Goal: Transaction & Acquisition: Purchase product/service

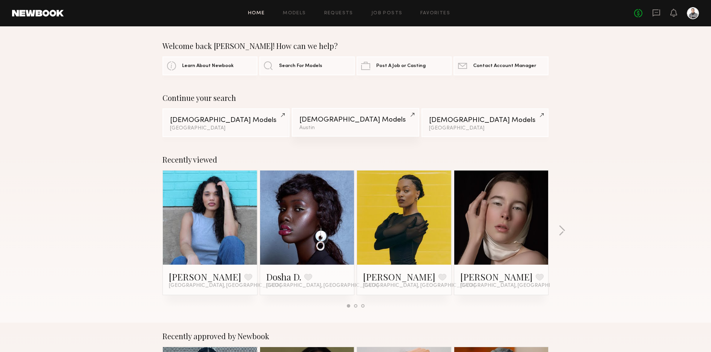
click at [312, 122] on div "Female Models" at bounding box center [355, 119] width 112 height 7
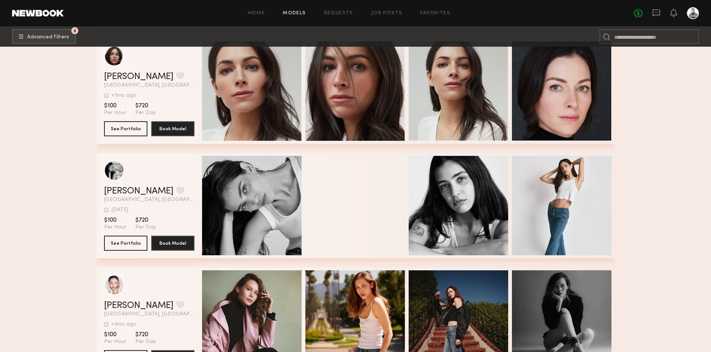
scroll to position [3465, 0]
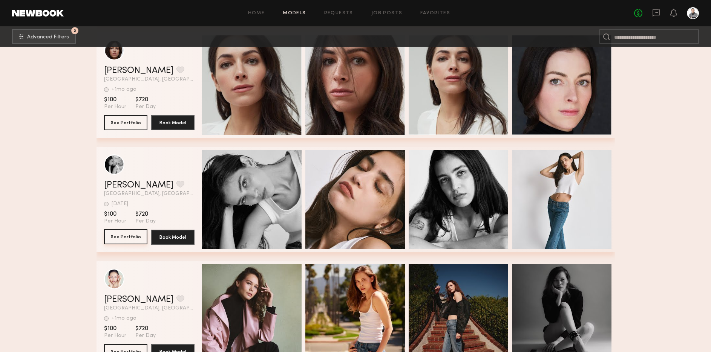
click at [117, 236] on button "See Portfolio" at bounding box center [125, 236] width 43 height 15
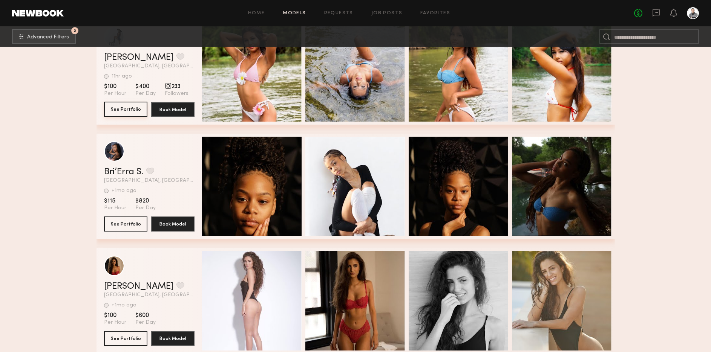
scroll to position [3837, 0]
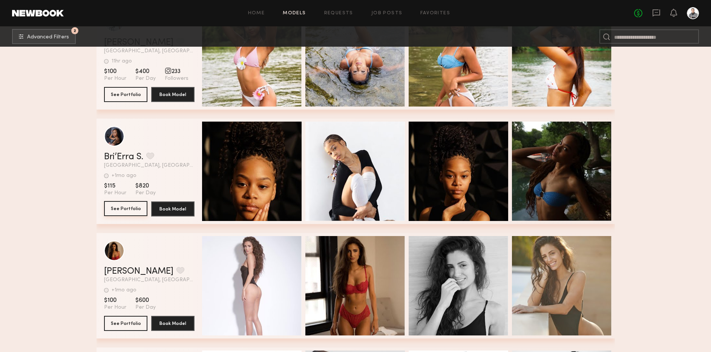
click at [130, 208] on button "See Portfolio" at bounding box center [125, 208] width 43 height 15
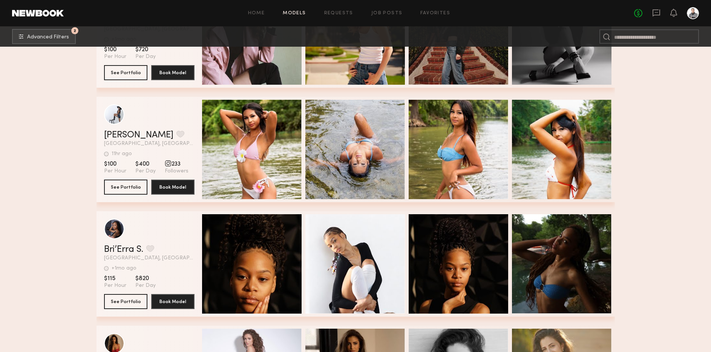
scroll to position [3722, 0]
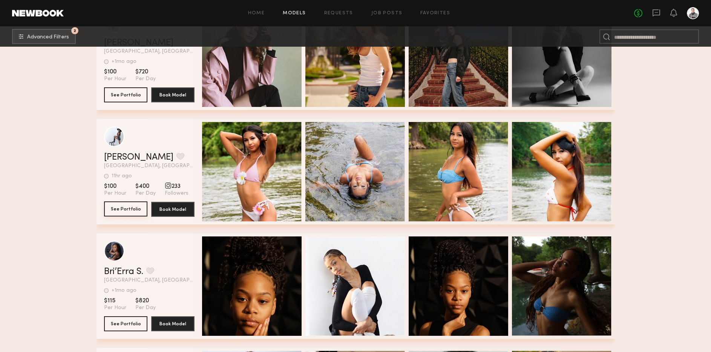
click at [122, 209] on button "See Portfolio" at bounding box center [125, 209] width 43 height 15
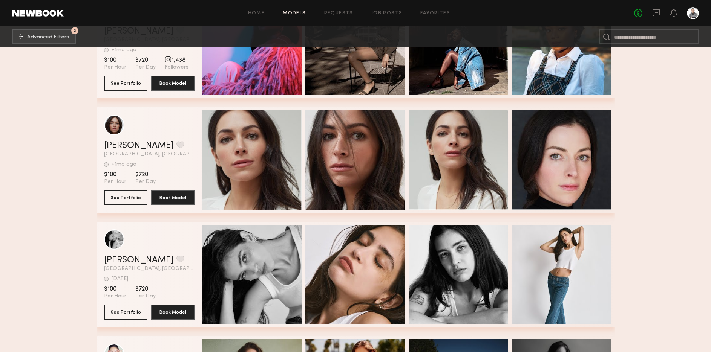
scroll to position [3387, 0]
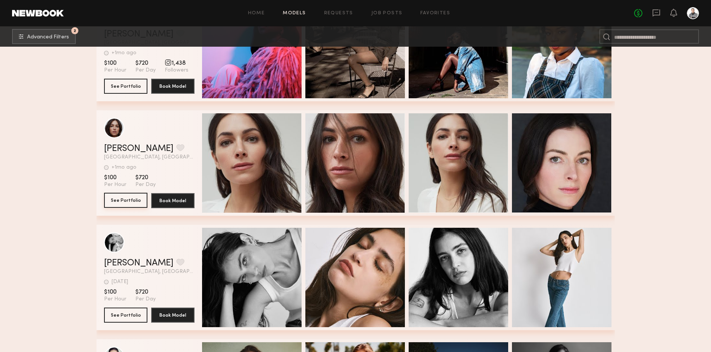
click at [121, 198] on button "See Portfolio" at bounding box center [125, 200] width 43 height 15
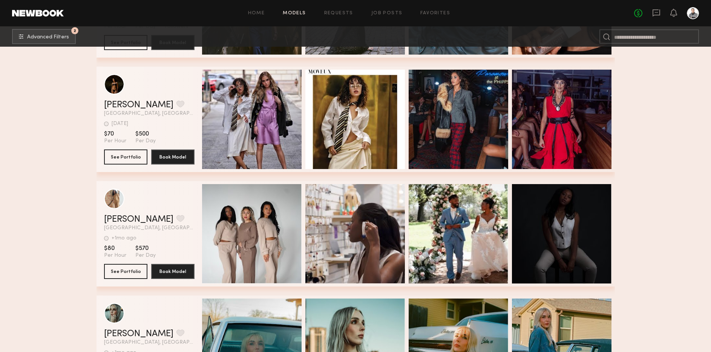
scroll to position [2748, 0]
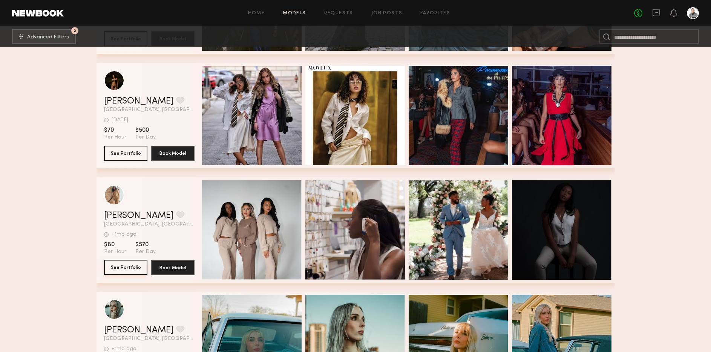
click at [124, 264] on button "See Portfolio" at bounding box center [125, 267] width 43 height 15
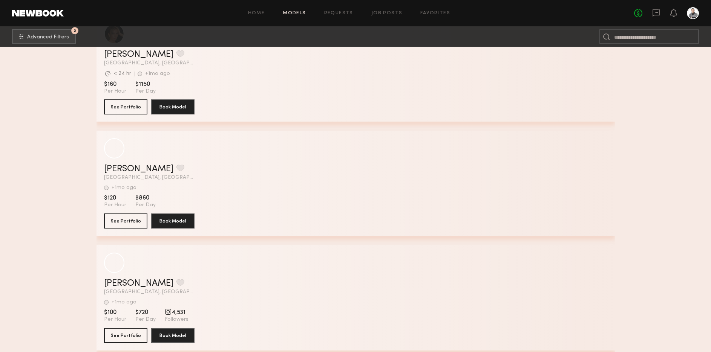
scroll to position [391, 0]
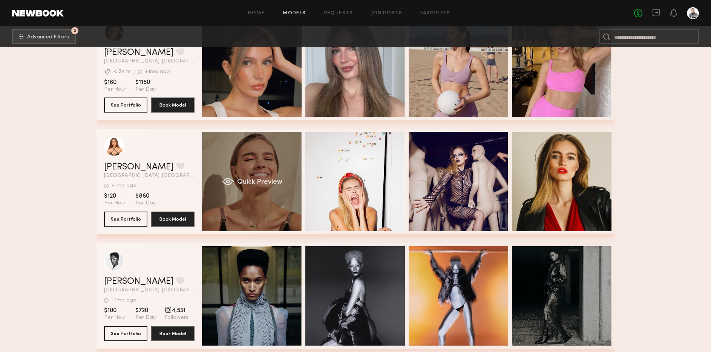
click at [245, 179] on span "Quick Preview" at bounding box center [259, 182] width 45 height 7
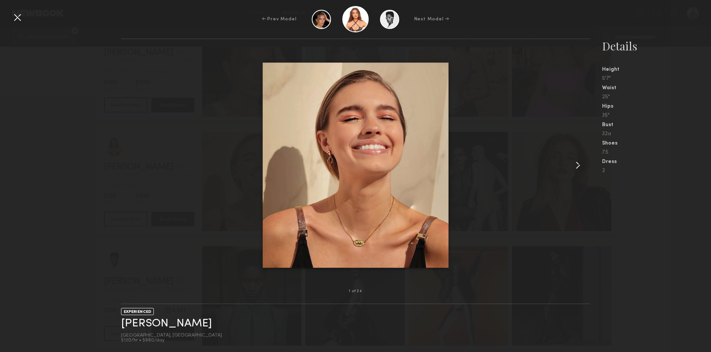
click at [575, 164] on common-icon at bounding box center [578, 165] width 12 height 12
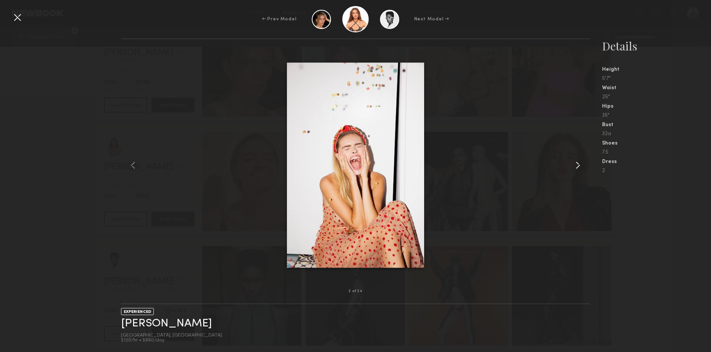
click at [575, 164] on common-icon at bounding box center [578, 165] width 12 height 12
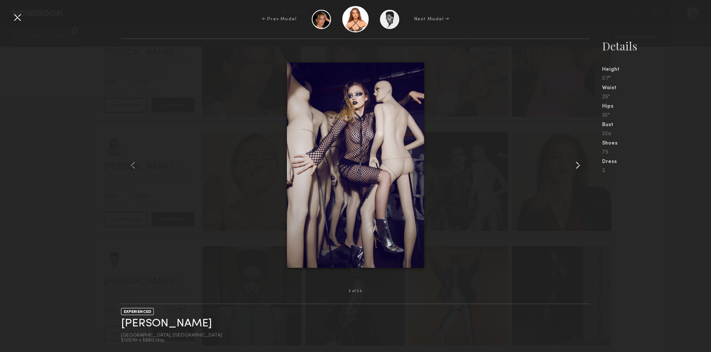
click at [575, 164] on common-icon at bounding box center [578, 165] width 12 height 12
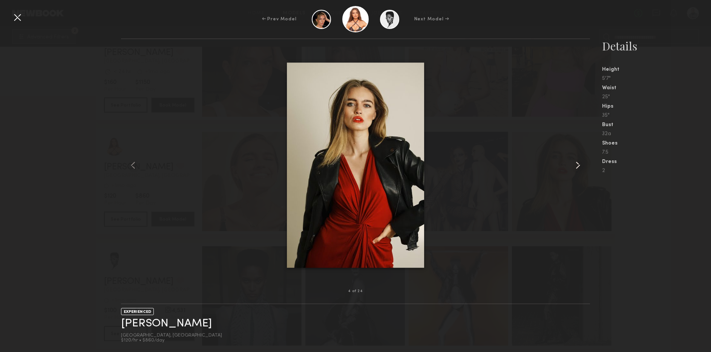
click at [575, 164] on common-icon at bounding box center [578, 165] width 12 height 12
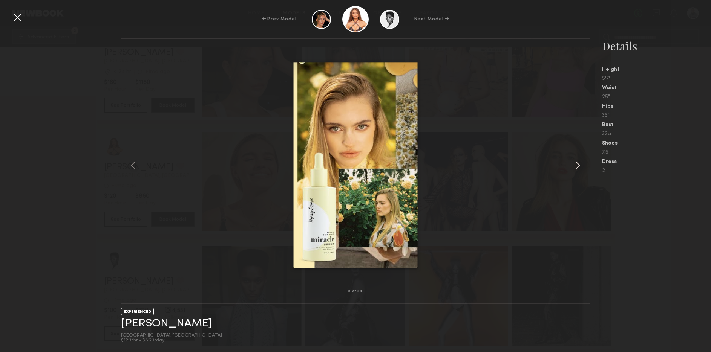
click at [575, 164] on common-icon at bounding box center [578, 165] width 12 height 12
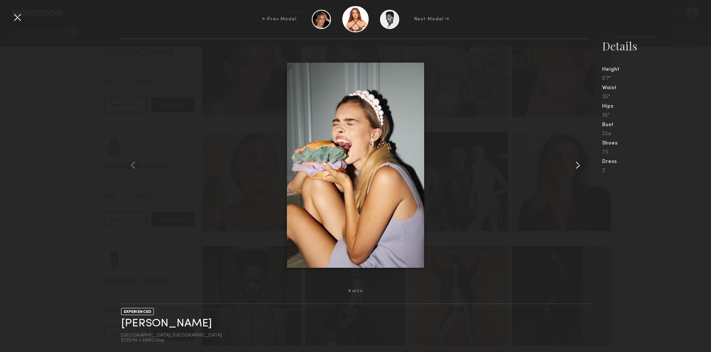
click at [575, 164] on common-icon at bounding box center [578, 165] width 12 height 12
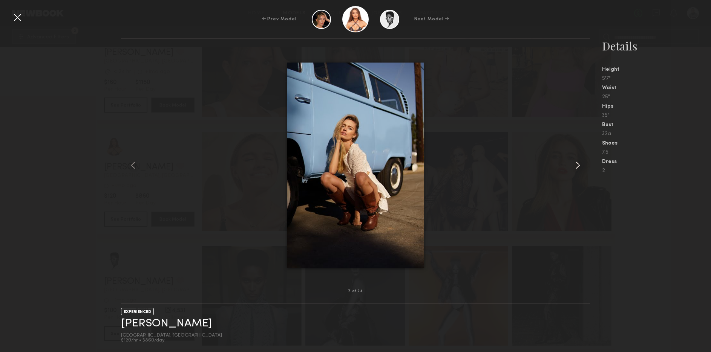
click at [575, 164] on common-icon at bounding box center [578, 165] width 12 height 12
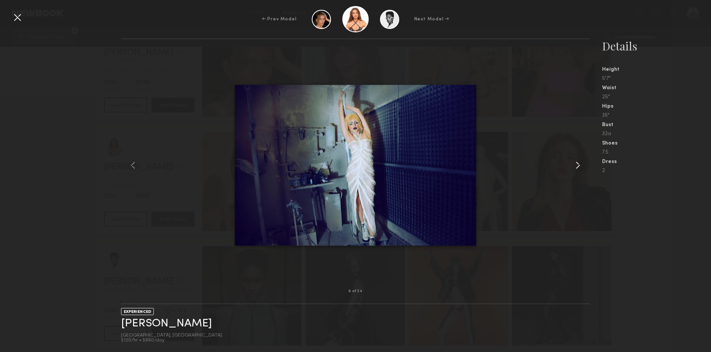
click at [575, 164] on common-icon at bounding box center [578, 165] width 12 height 12
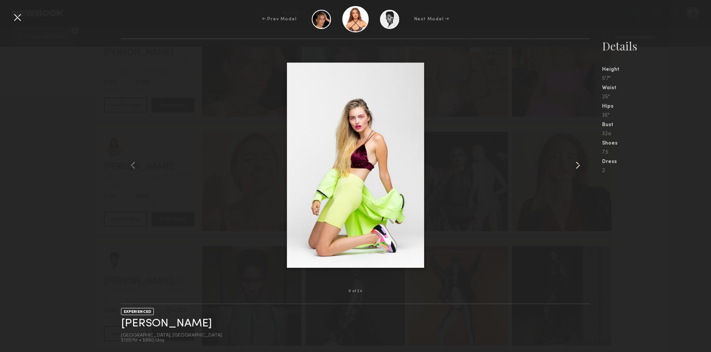
click at [575, 164] on common-icon at bounding box center [578, 165] width 12 height 12
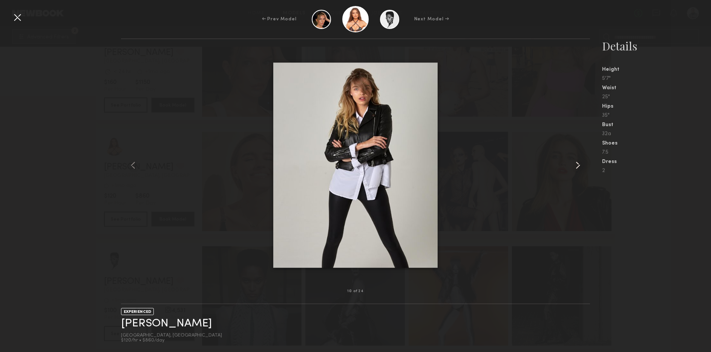
click at [575, 164] on common-icon at bounding box center [578, 165] width 12 height 12
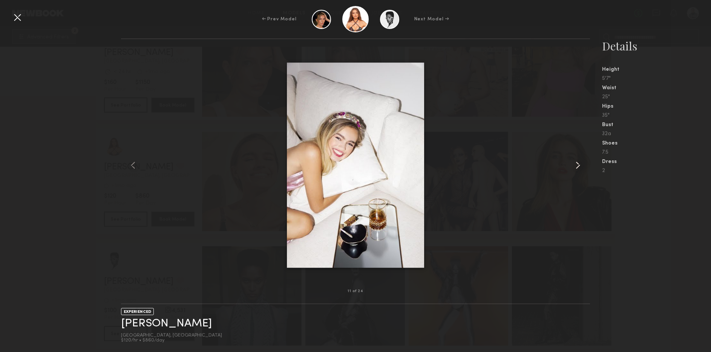
click at [575, 164] on common-icon at bounding box center [578, 165] width 12 height 12
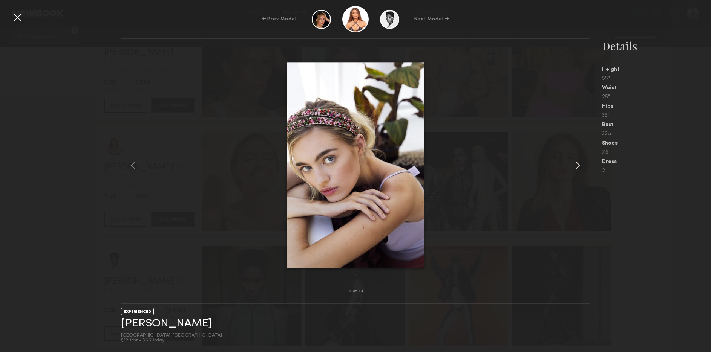
click at [575, 164] on common-icon at bounding box center [578, 165] width 12 height 12
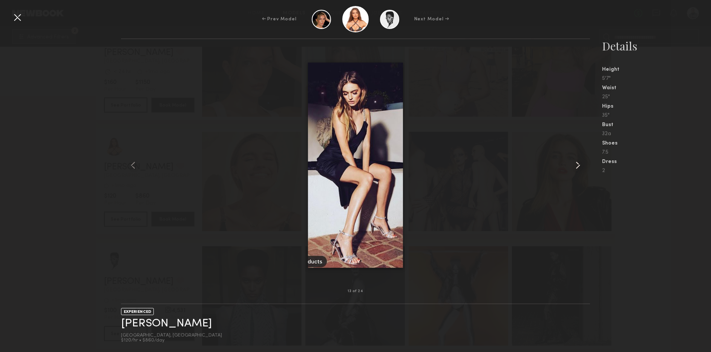
click at [575, 164] on common-icon at bounding box center [578, 165] width 12 height 12
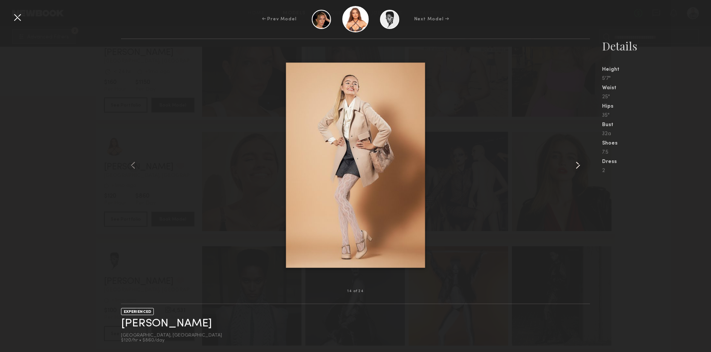
click at [575, 164] on common-icon at bounding box center [578, 165] width 12 height 12
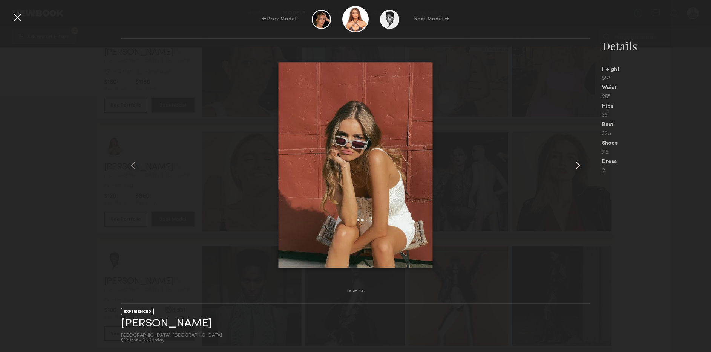
click at [575, 164] on common-icon at bounding box center [578, 165] width 12 height 12
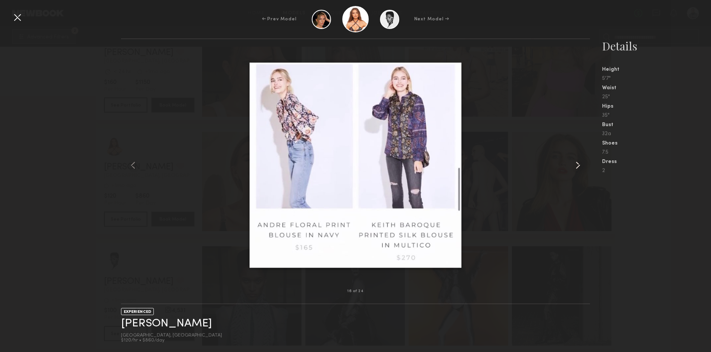
click at [575, 164] on common-icon at bounding box center [578, 165] width 12 height 12
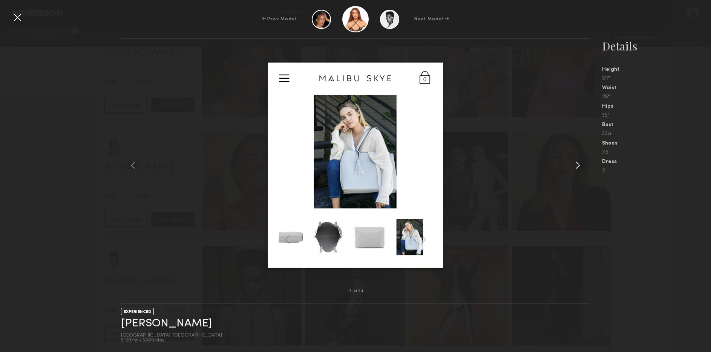
click at [575, 164] on common-icon at bounding box center [578, 165] width 12 height 12
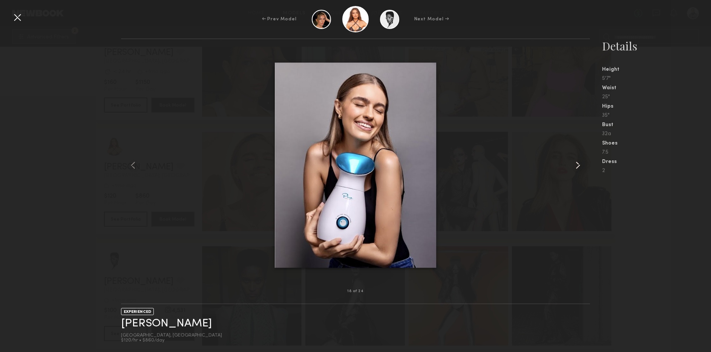
click at [575, 164] on common-icon at bounding box center [578, 165] width 12 height 12
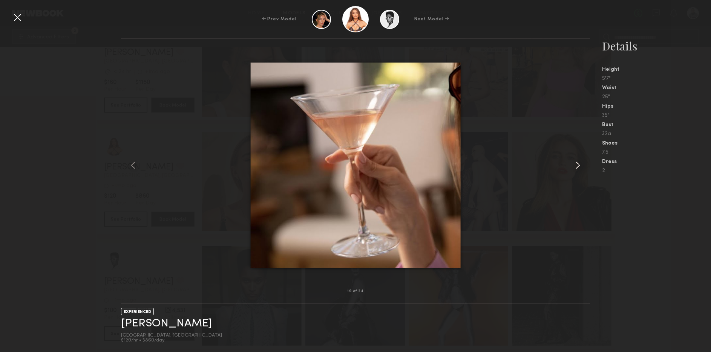
click at [575, 164] on common-icon at bounding box center [578, 165] width 12 height 12
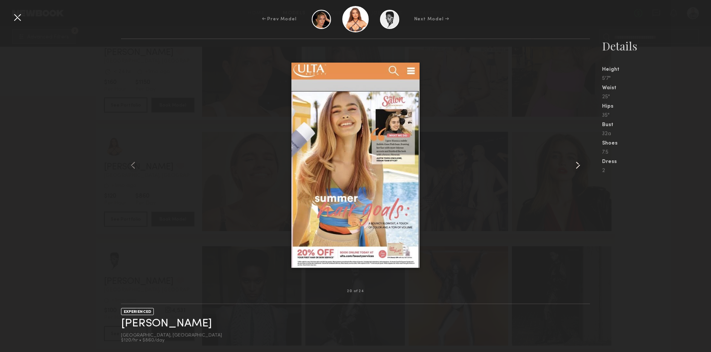
click at [575, 164] on common-icon at bounding box center [578, 165] width 12 height 12
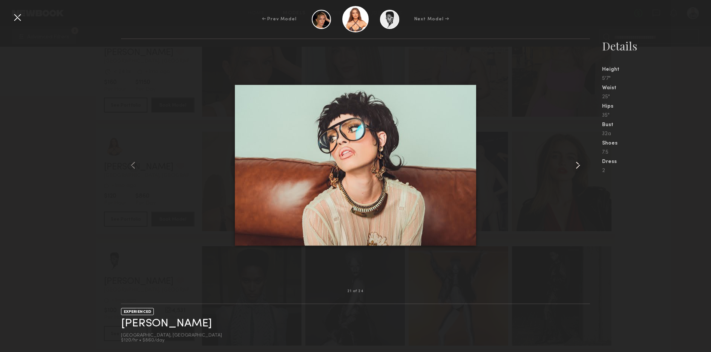
click at [575, 164] on common-icon at bounding box center [578, 165] width 12 height 12
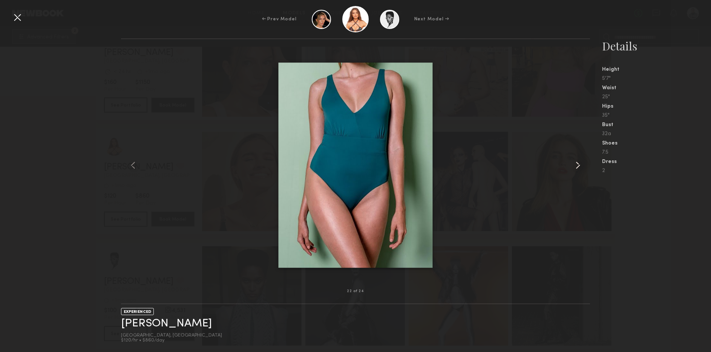
click at [575, 164] on common-icon at bounding box center [578, 165] width 12 height 12
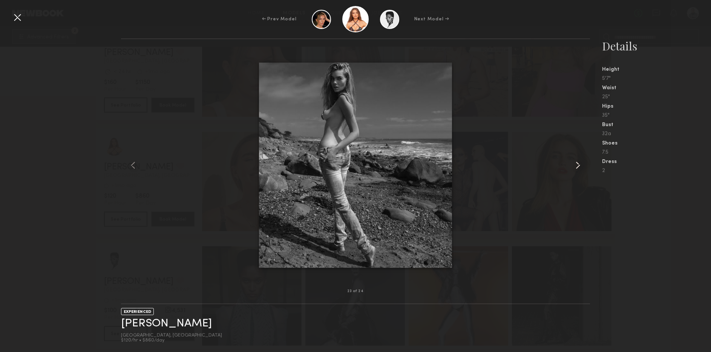
click at [575, 164] on common-icon at bounding box center [578, 165] width 12 height 12
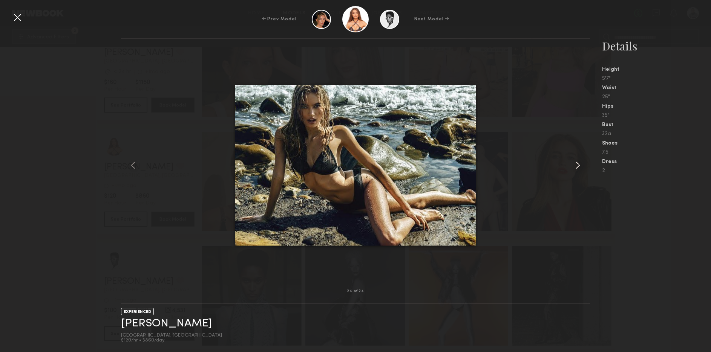
click at [575, 164] on common-icon at bounding box center [578, 165] width 12 height 12
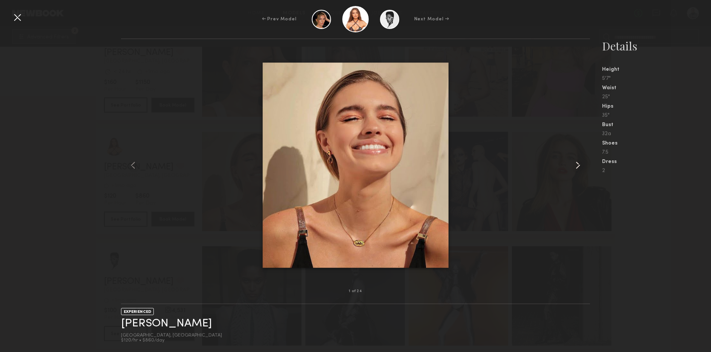
click at [575, 164] on common-icon at bounding box center [578, 165] width 12 height 12
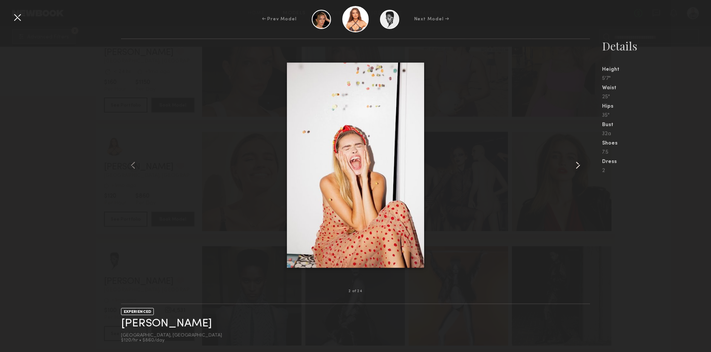
click at [575, 164] on common-icon at bounding box center [578, 165] width 12 height 12
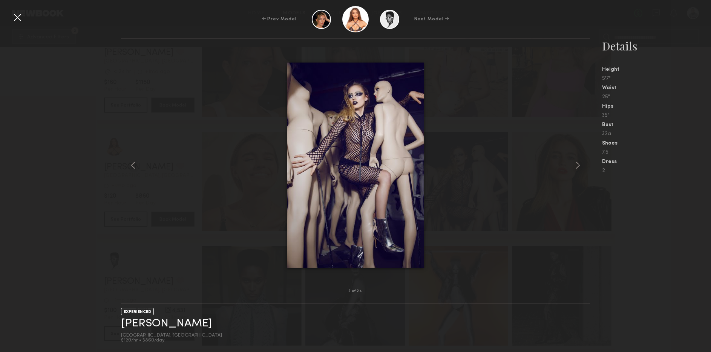
click at [18, 14] on div at bounding box center [17, 17] width 12 height 12
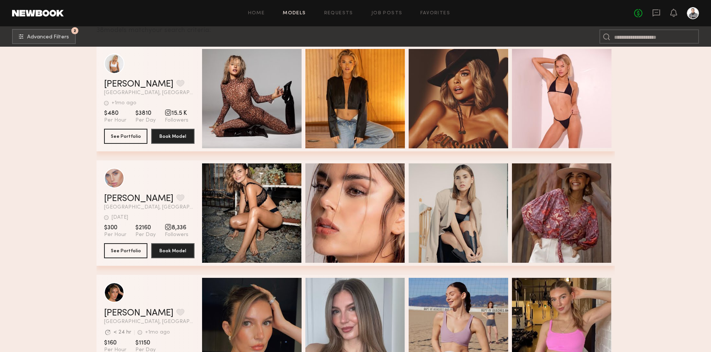
scroll to position [0, 0]
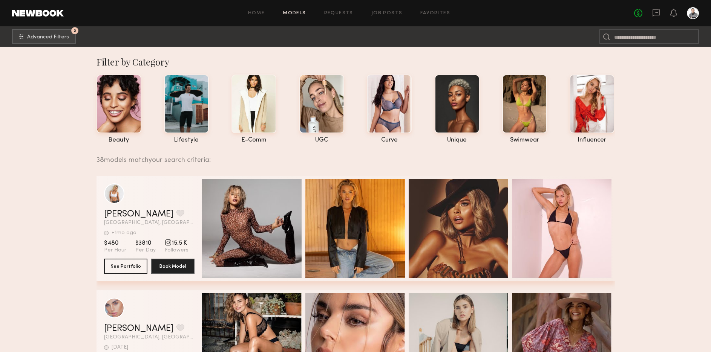
click at [300, 11] on link "Models" at bounding box center [294, 13] width 23 height 5
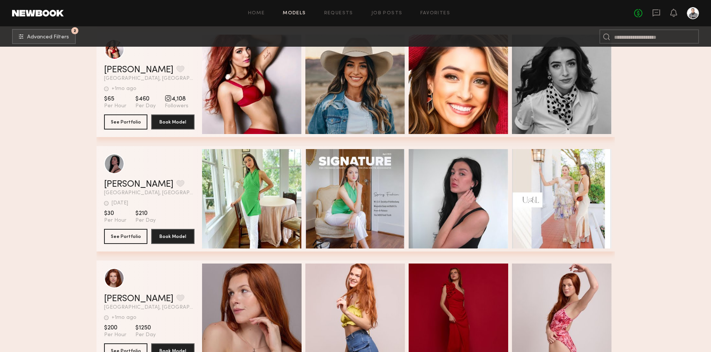
scroll to position [1634, 0]
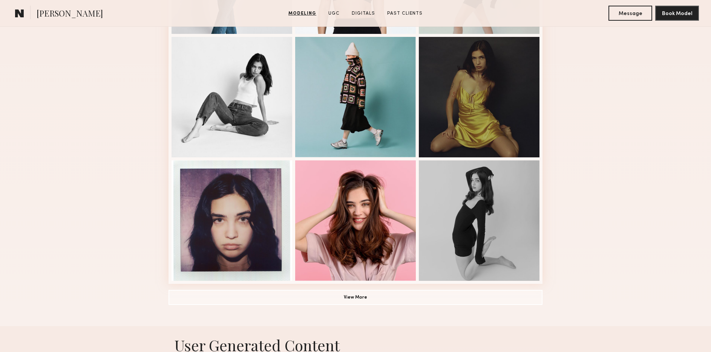
scroll to position [434, 0]
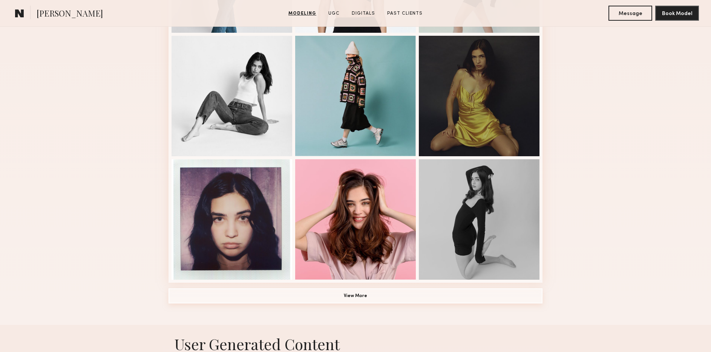
click at [352, 299] on button "View More" at bounding box center [355, 296] width 374 height 15
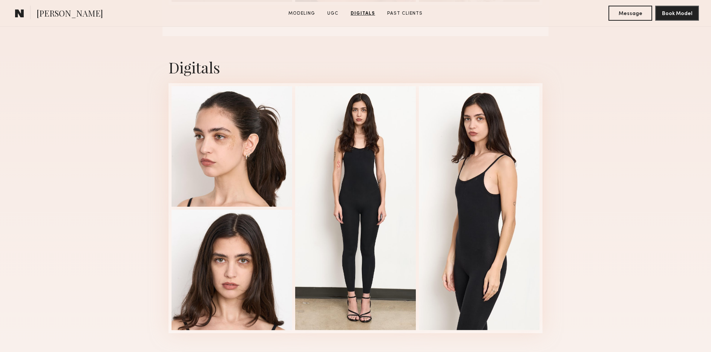
scroll to position [1147, 0]
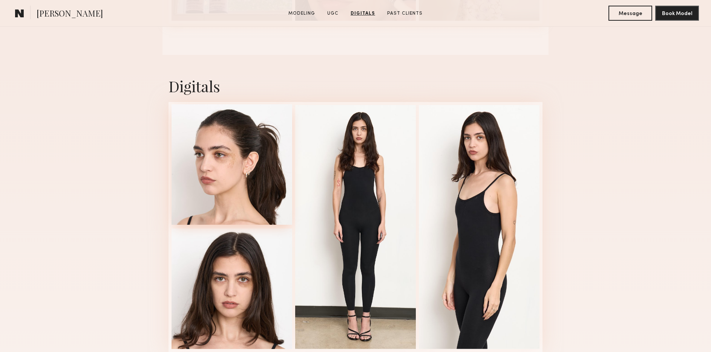
click at [225, 167] on div at bounding box center [231, 164] width 121 height 121
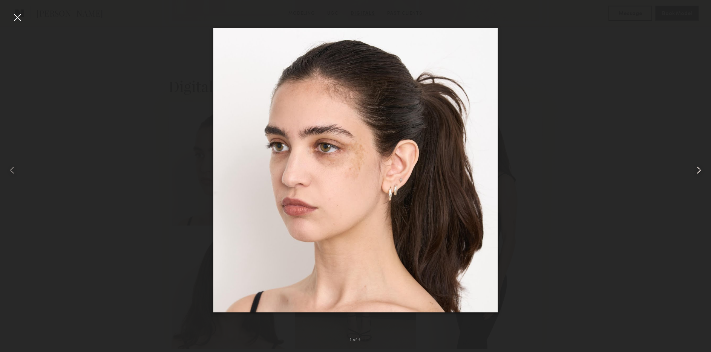
click at [698, 168] on common-icon at bounding box center [699, 170] width 12 height 12
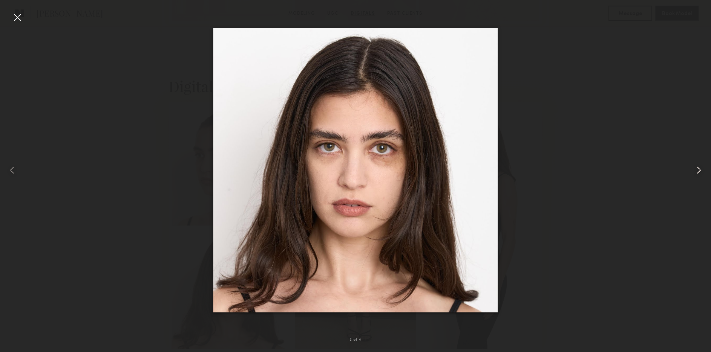
click at [698, 168] on common-icon at bounding box center [699, 170] width 12 height 12
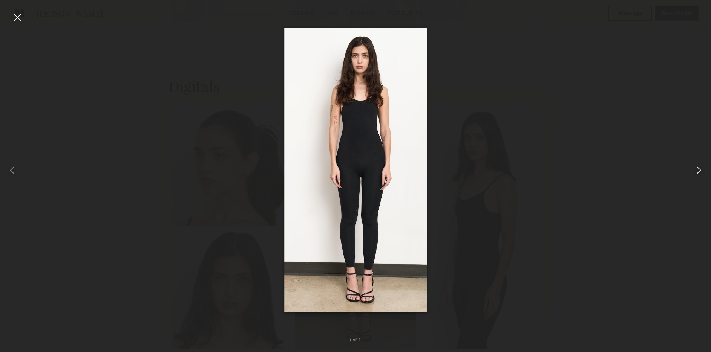
click at [698, 168] on common-icon at bounding box center [699, 170] width 12 height 12
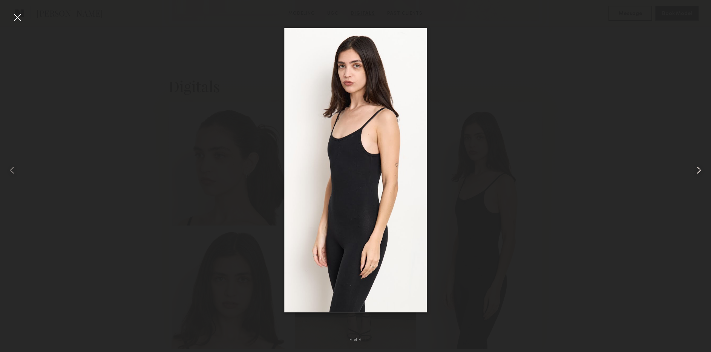
click at [698, 168] on common-icon at bounding box center [699, 170] width 12 height 12
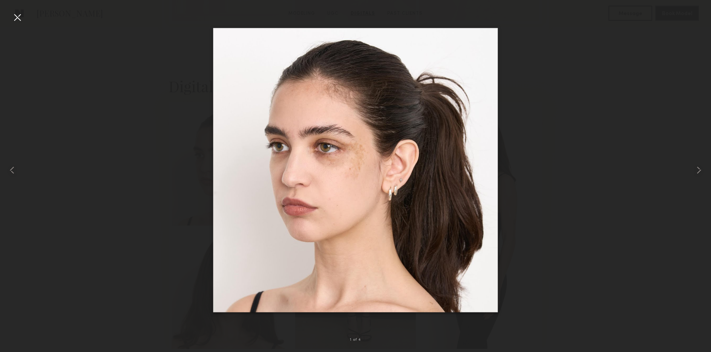
click at [20, 19] on div at bounding box center [17, 17] width 12 height 12
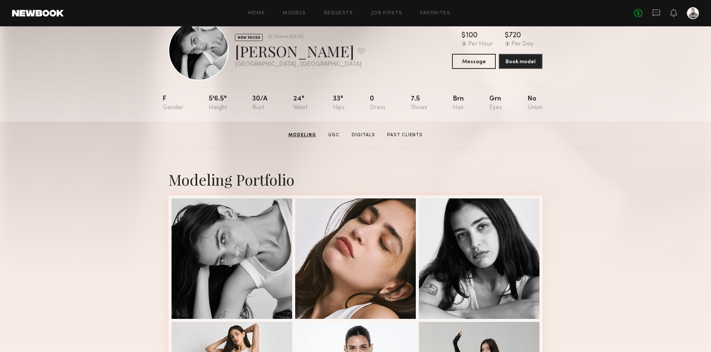
scroll to position [22, 0]
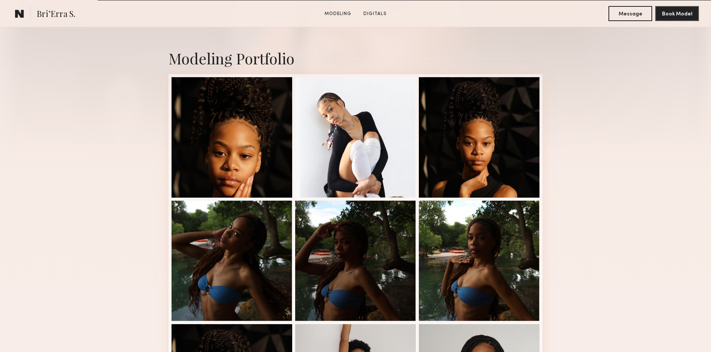
scroll to position [173, 0]
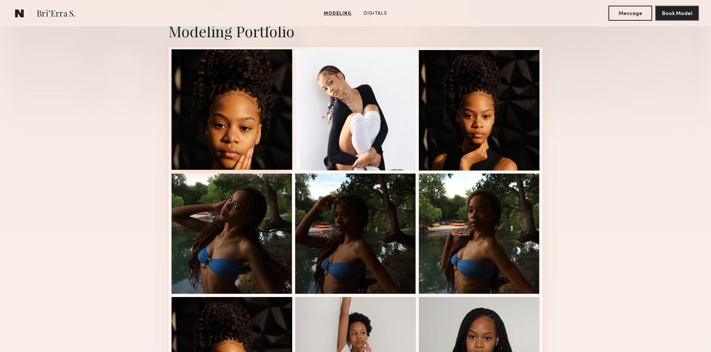
click at [249, 132] on div at bounding box center [231, 109] width 121 height 121
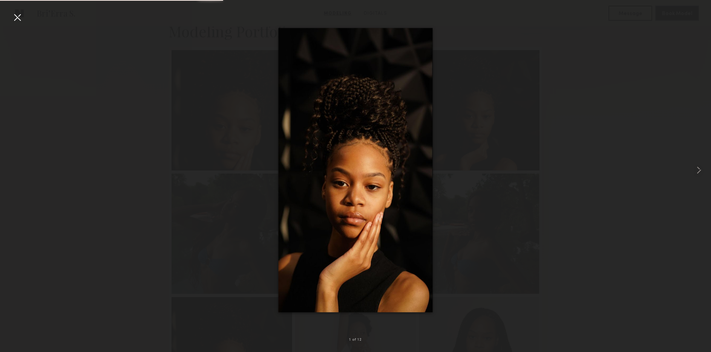
click at [398, 146] on img at bounding box center [355, 170] width 154 height 284
click at [697, 172] on common-icon at bounding box center [699, 170] width 12 height 12
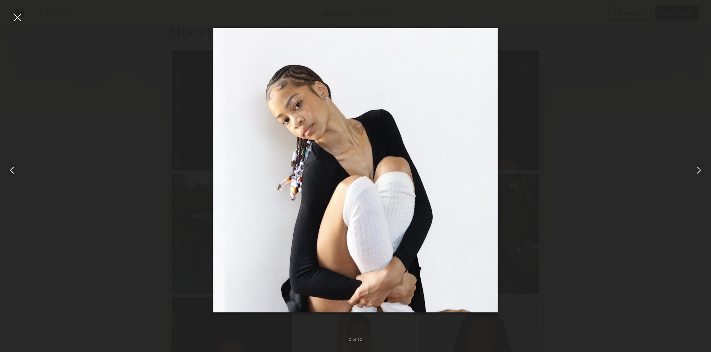
click at [697, 172] on common-icon at bounding box center [699, 170] width 12 height 12
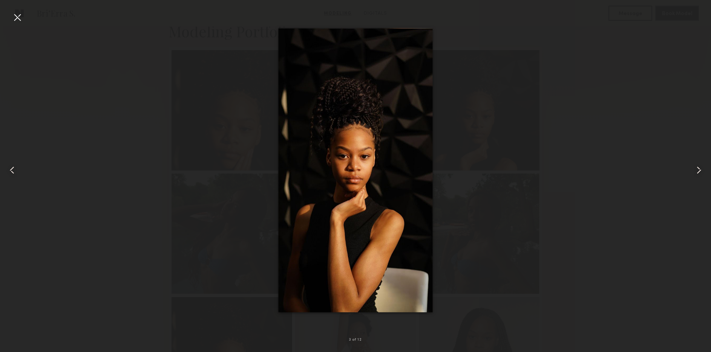
click at [697, 172] on common-icon at bounding box center [699, 170] width 12 height 12
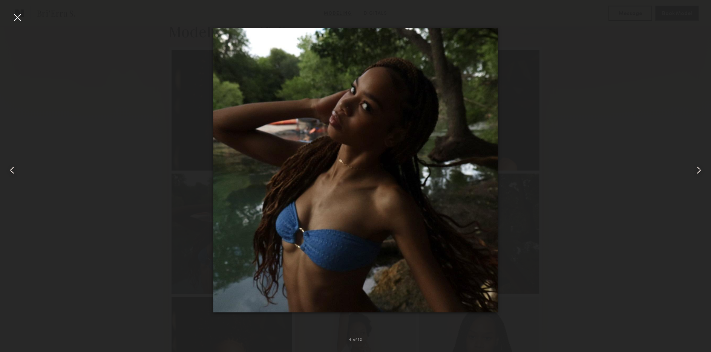
click at [697, 172] on common-icon at bounding box center [699, 170] width 12 height 12
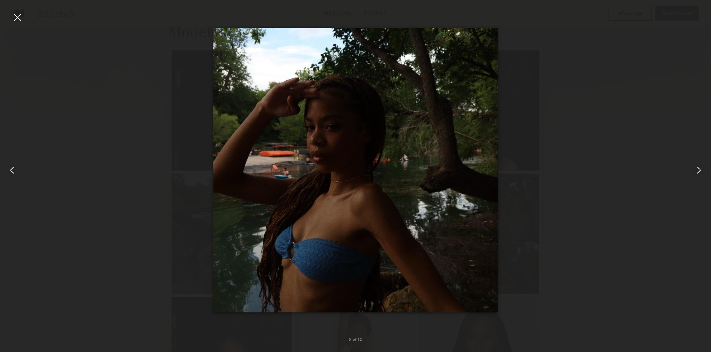
click at [697, 172] on common-icon at bounding box center [699, 170] width 12 height 12
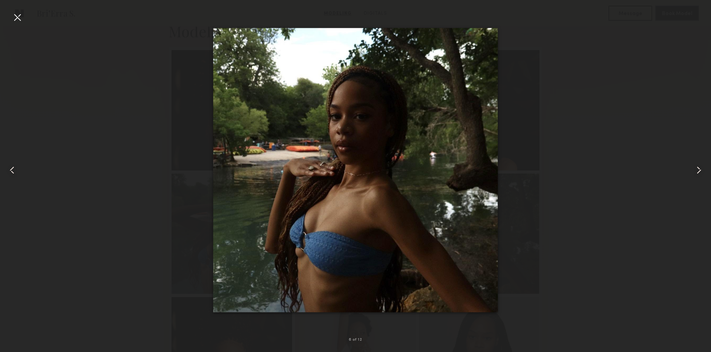
click at [694, 169] on common-icon at bounding box center [699, 170] width 12 height 12
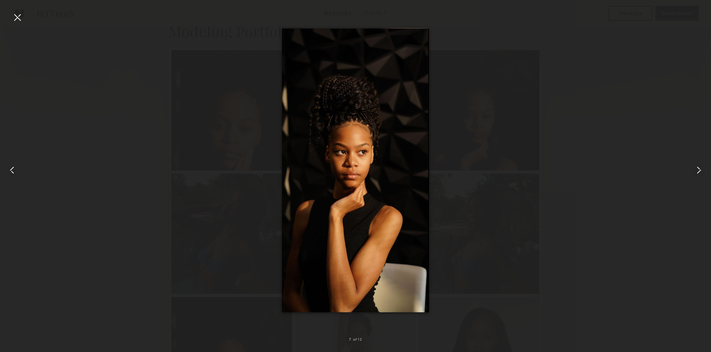
click at [694, 169] on common-icon at bounding box center [699, 170] width 12 height 12
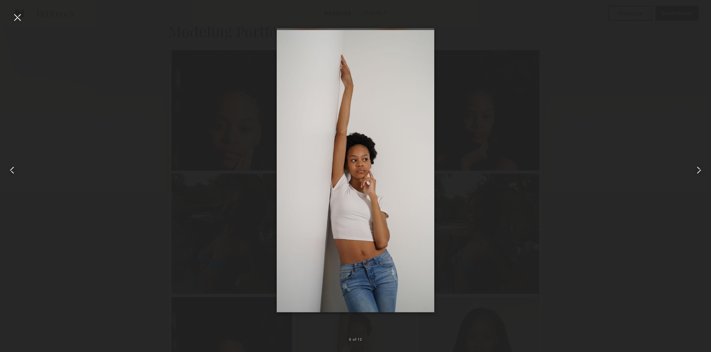
click at [694, 169] on common-icon at bounding box center [699, 170] width 12 height 12
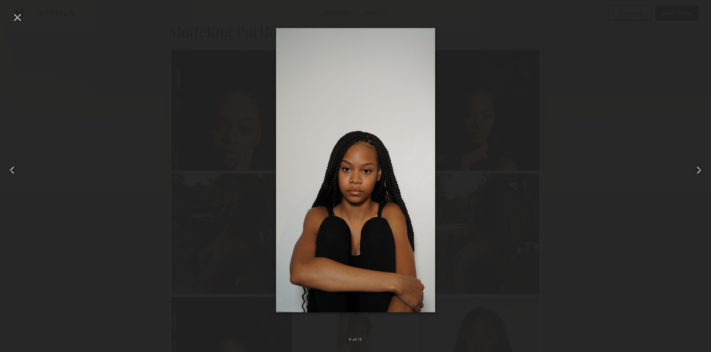
click at [694, 169] on common-icon at bounding box center [699, 170] width 12 height 12
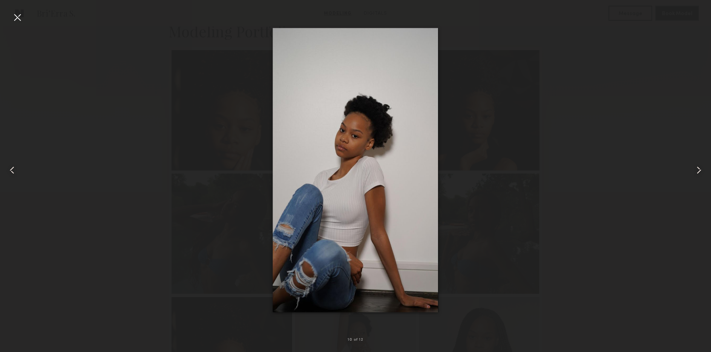
click at [694, 169] on common-icon at bounding box center [699, 170] width 12 height 12
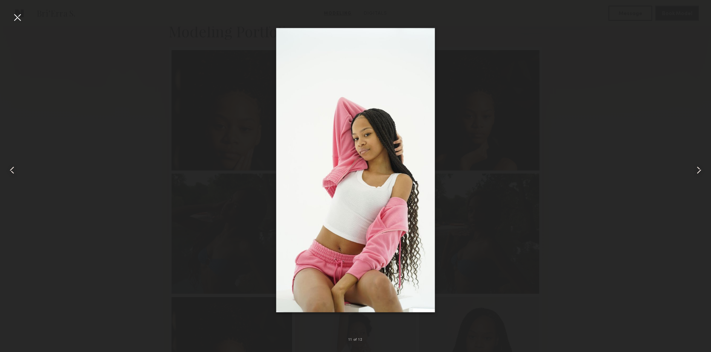
click at [694, 169] on common-icon at bounding box center [699, 170] width 12 height 12
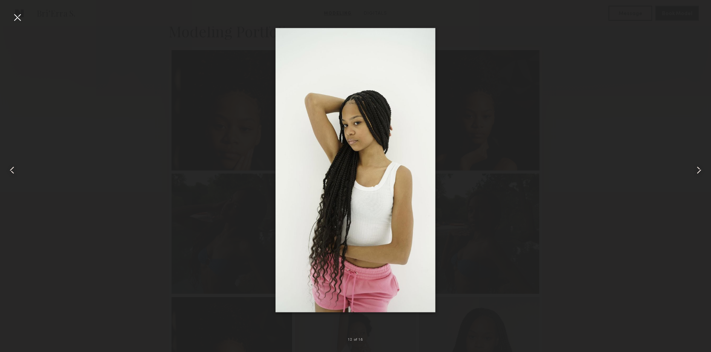
click at [694, 169] on common-icon at bounding box center [699, 170] width 12 height 12
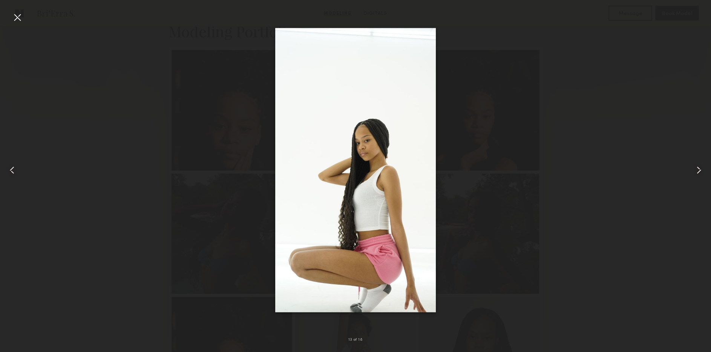
click at [694, 169] on common-icon at bounding box center [699, 170] width 12 height 12
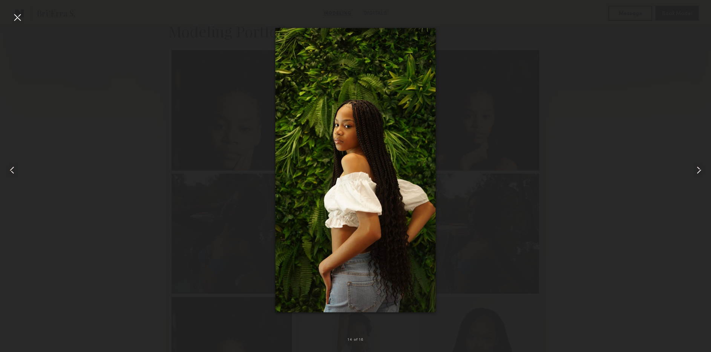
click at [694, 169] on common-icon at bounding box center [699, 170] width 12 height 12
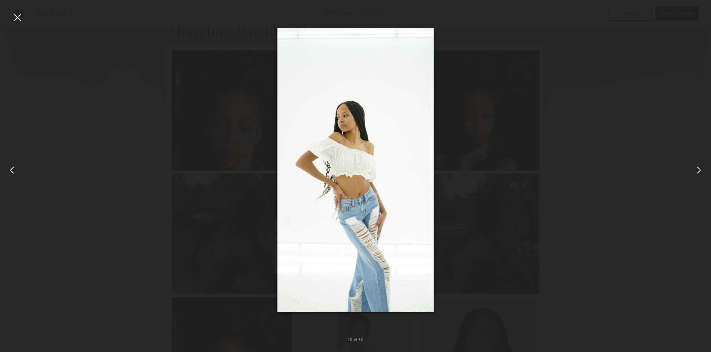
click at [694, 169] on common-icon at bounding box center [699, 170] width 12 height 12
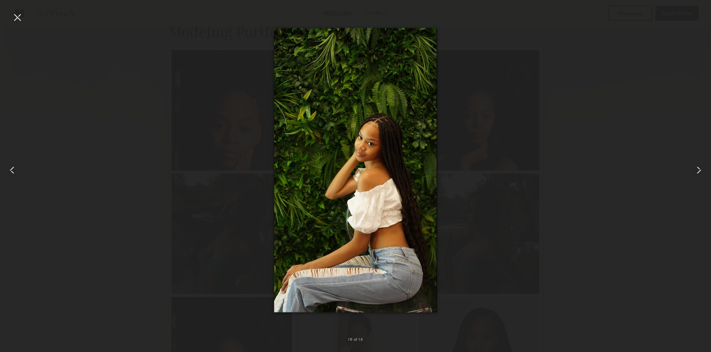
click at [694, 169] on common-icon at bounding box center [699, 170] width 12 height 12
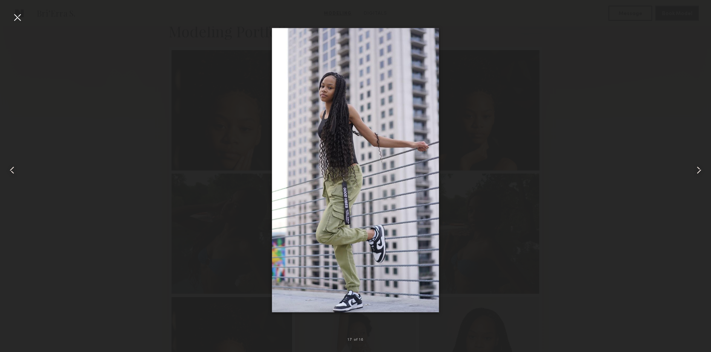
click at [694, 169] on common-icon at bounding box center [699, 170] width 12 height 12
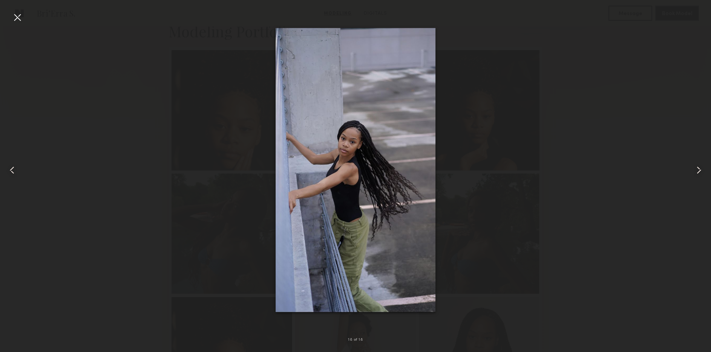
click at [697, 167] on common-icon at bounding box center [699, 170] width 12 height 12
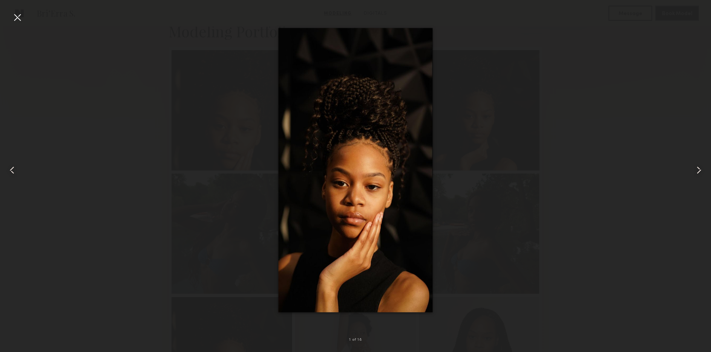
click at [697, 167] on common-icon at bounding box center [699, 170] width 12 height 12
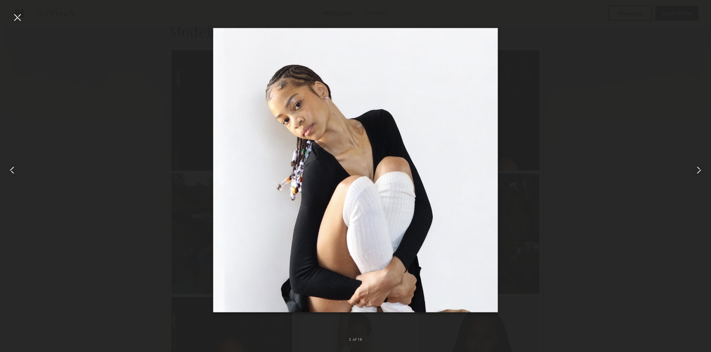
click at [697, 167] on common-icon at bounding box center [699, 170] width 12 height 12
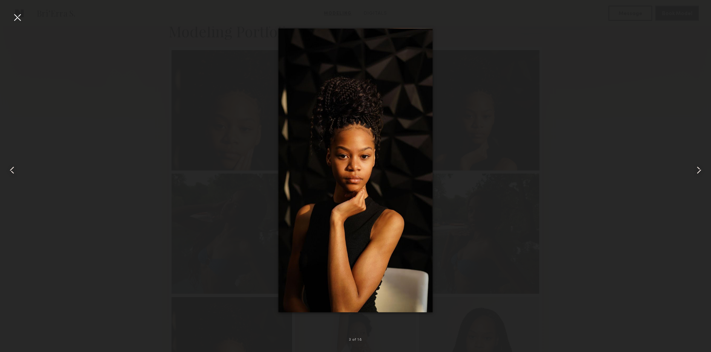
click at [697, 167] on common-icon at bounding box center [699, 170] width 12 height 12
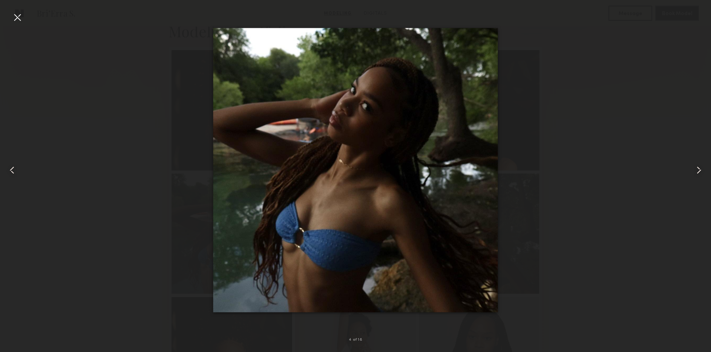
click at [697, 167] on common-icon at bounding box center [699, 170] width 12 height 12
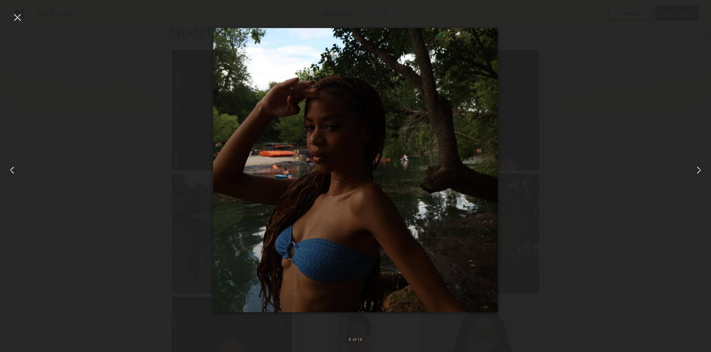
click at [697, 167] on common-icon at bounding box center [699, 170] width 12 height 12
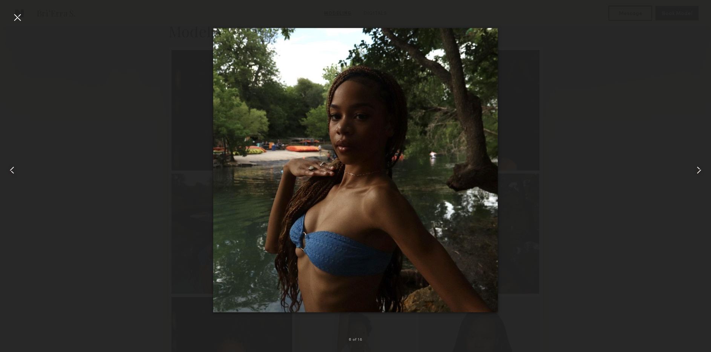
click at [19, 18] on div at bounding box center [17, 17] width 12 height 12
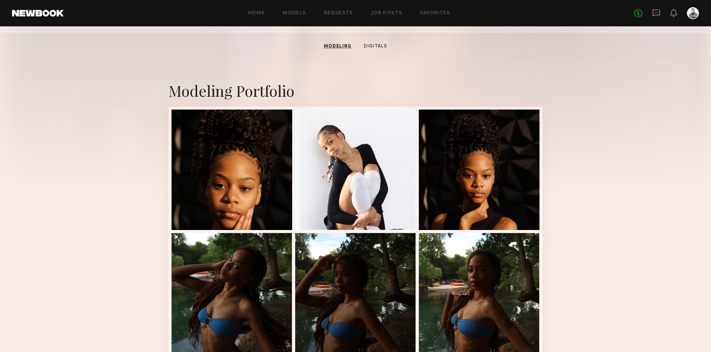
scroll to position [0, 0]
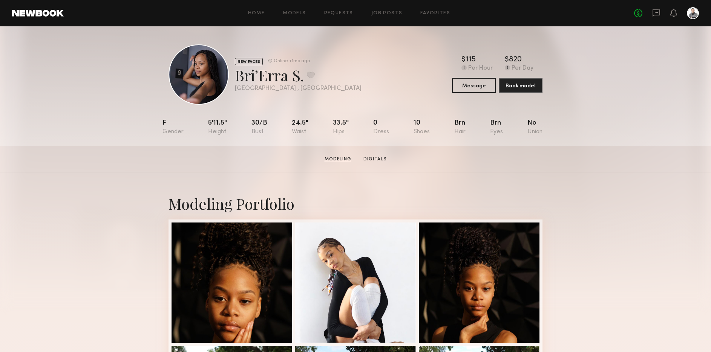
click at [332, 157] on link "Modeling" at bounding box center [337, 159] width 33 height 7
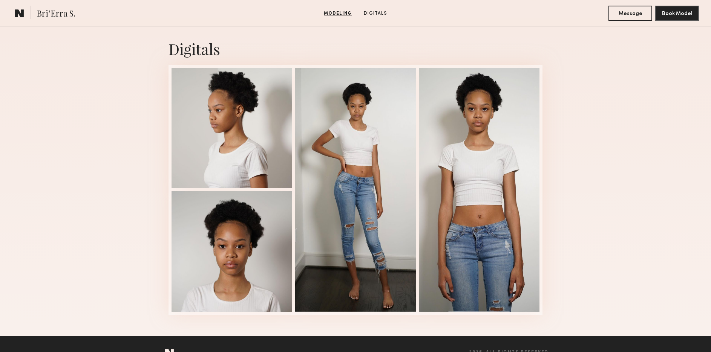
scroll to position [970, 0]
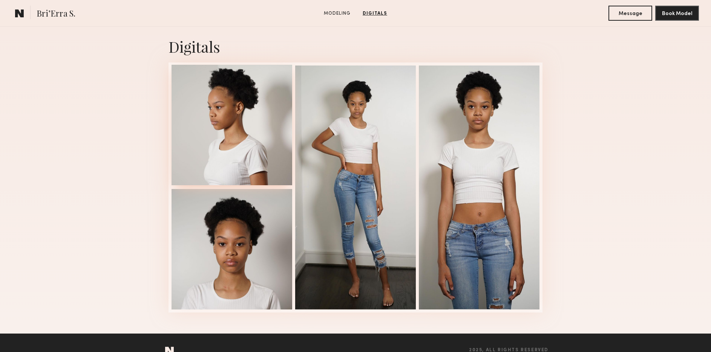
click at [220, 138] on div at bounding box center [231, 125] width 121 height 121
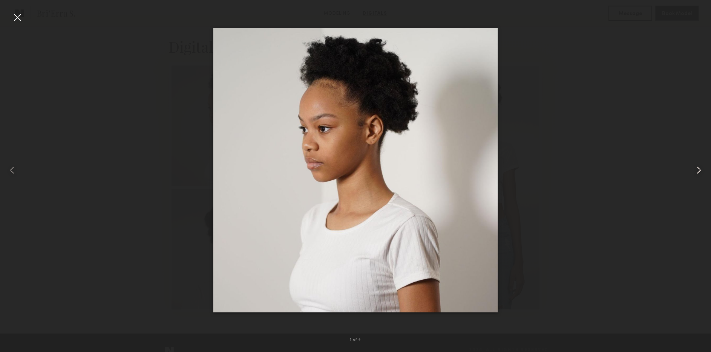
click at [699, 168] on common-icon at bounding box center [699, 170] width 12 height 12
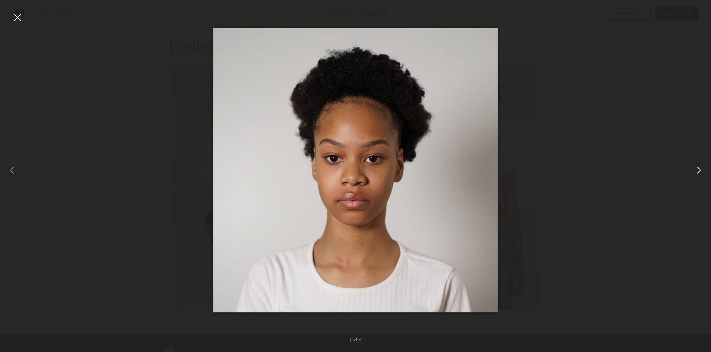
click at [699, 168] on common-icon at bounding box center [699, 170] width 12 height 12
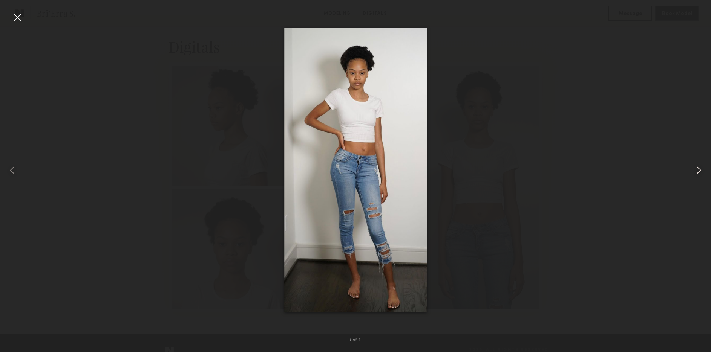
click at [699, 168] on common-icon at bounding box center [699, 170] width 12 height 12
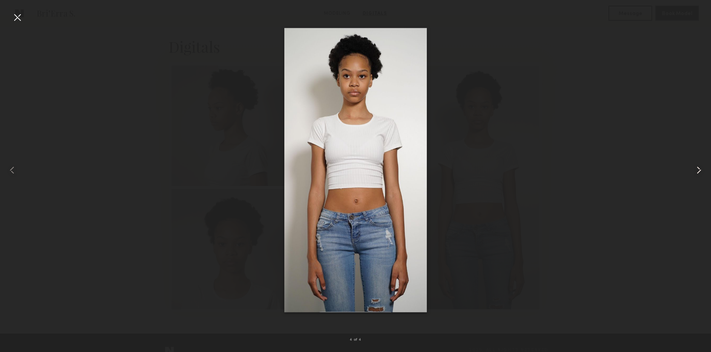
click at [699, 168] on common-icon at bounding box center [699, 170] width 12 height 12
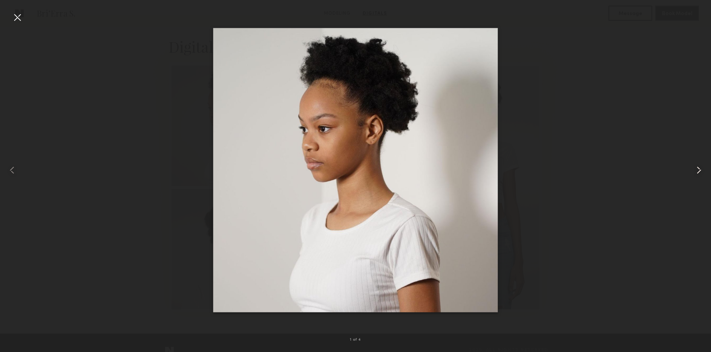
click at [699, 168] on common-icon at bounding box center [699, 170] width 12 height 12
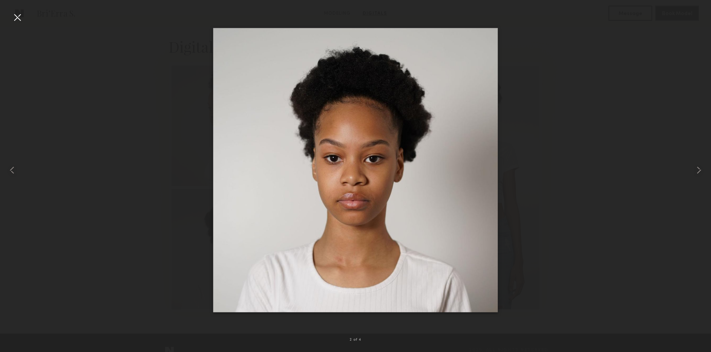
click at [21, 14] on div at bounding box center [17, 17] width 12 height 12
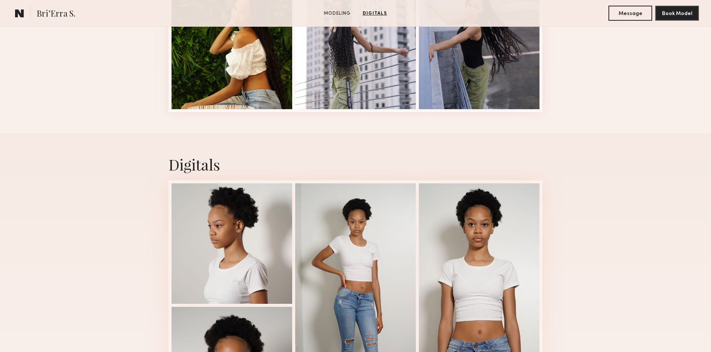
scroll to position [793, 0]
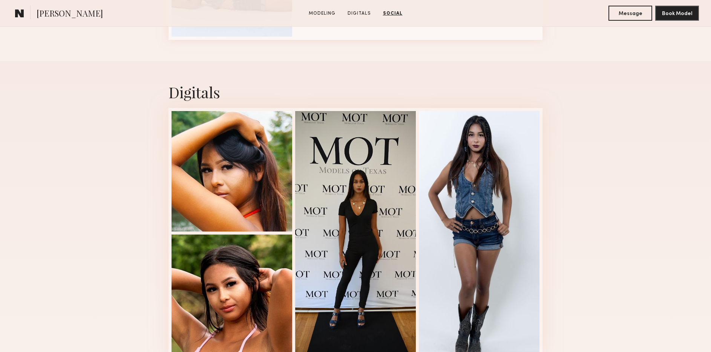
scroll to position [511, 0]
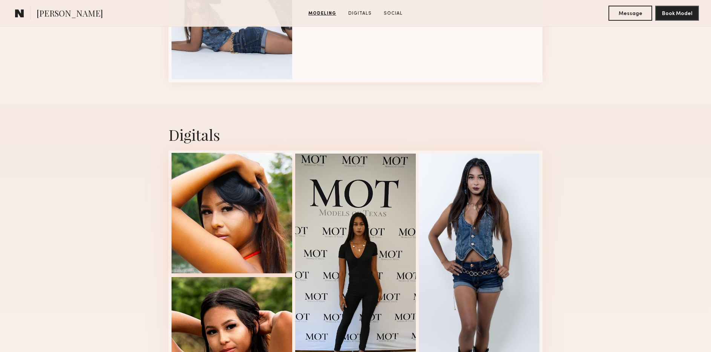
click at [203, 190] on div at bounding box center [231, 213] width 121 height 121
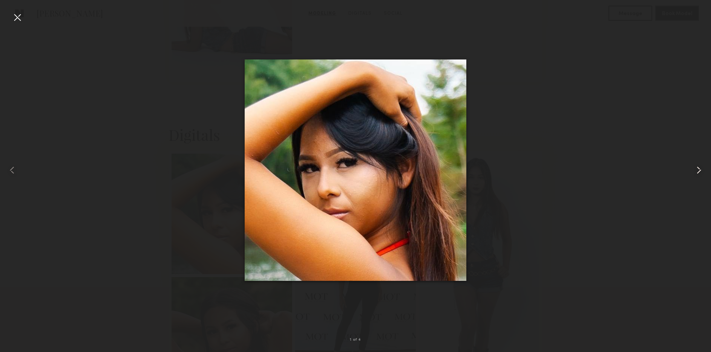
click at [697, 168] on common-icon at bounding box center [699, 170] width 12 height 12
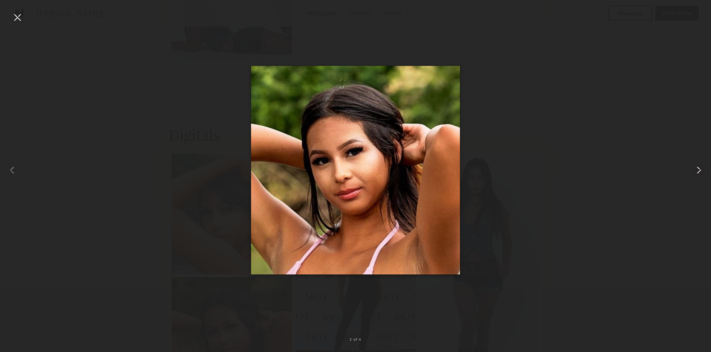
click at [696, 168] on common-icon at bounding box center [699, 170] width 12 height 12
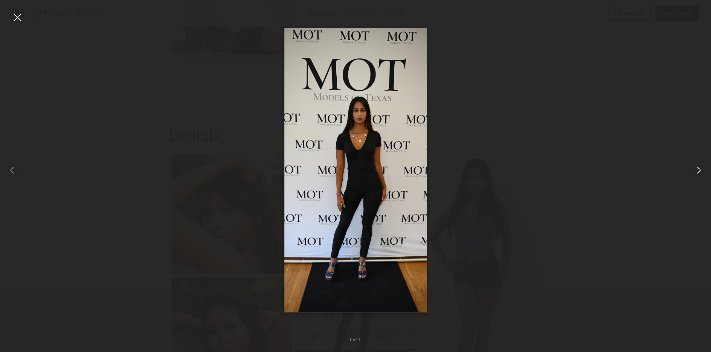
click at [696, 168] on common-icon at bounding box center [699, 170] width 12 height 12
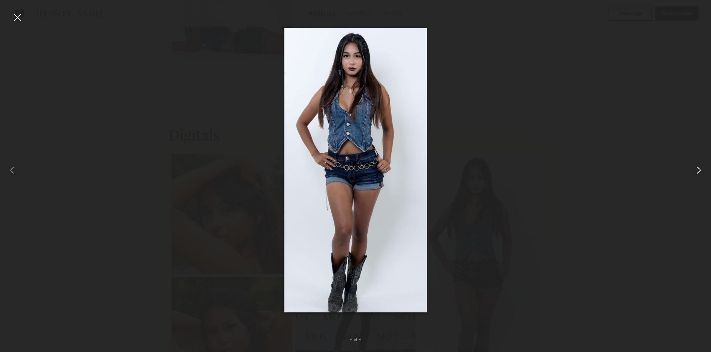
click at [696, 168] on common-icon at bounding box center [699, 170] width 12 height 12
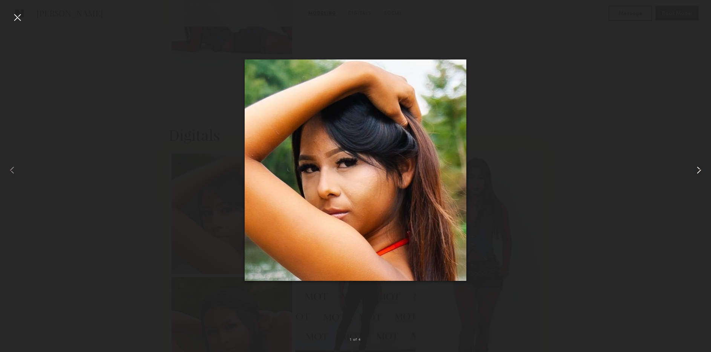
click at [696, 168] on common-icon at bounding box center [699, 170] width 12 height 12
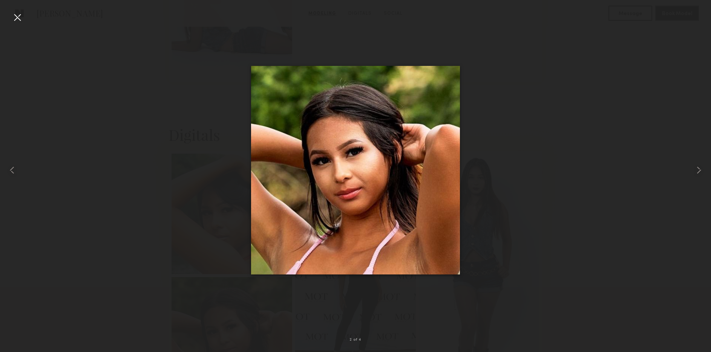
click at [14, 19] on div at bounding box center [17, 17] width 12 height 12
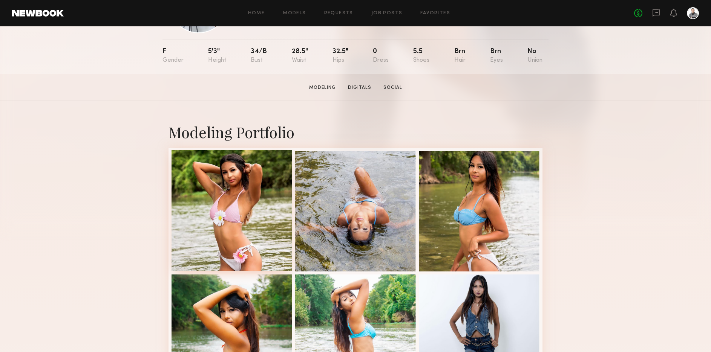
scroll to position [82, 0]
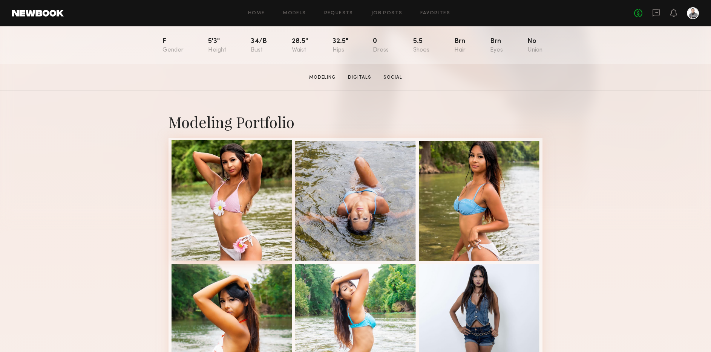
click at [225, 180] on div at bounding box center [231, 200] width 121 height 121
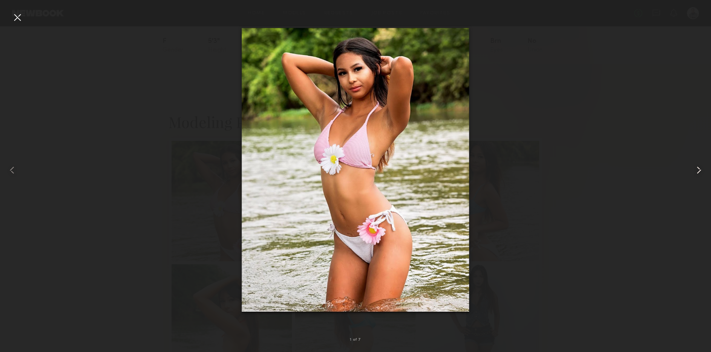
click at [699, 169] on common-icon at bounding box center [699, 170] width 12 height 12
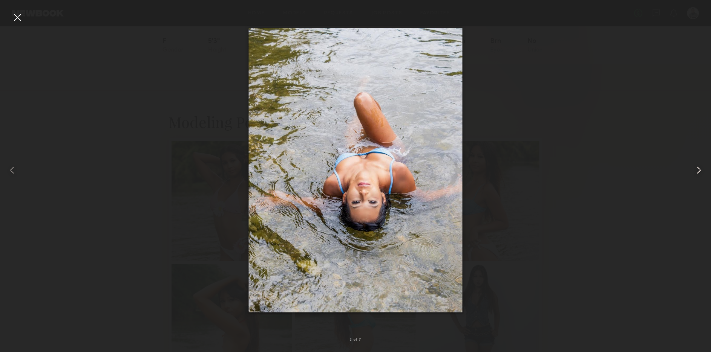
click at [699, 169] on common-icon at bounding box center [699, 170] width 12 height 12
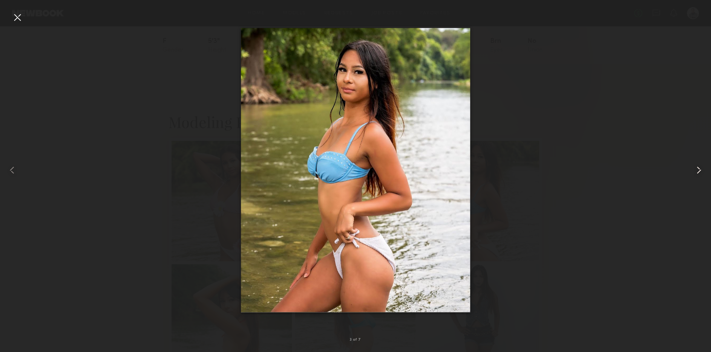
click at [699, 169] on common-icon at bounding box center [699, 170] width 12 height 12
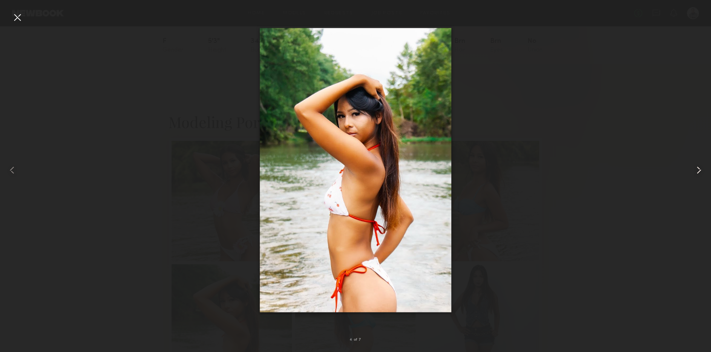
click at [699, 169] on common-icon at bounding box center [699, 170] width 12 height 12
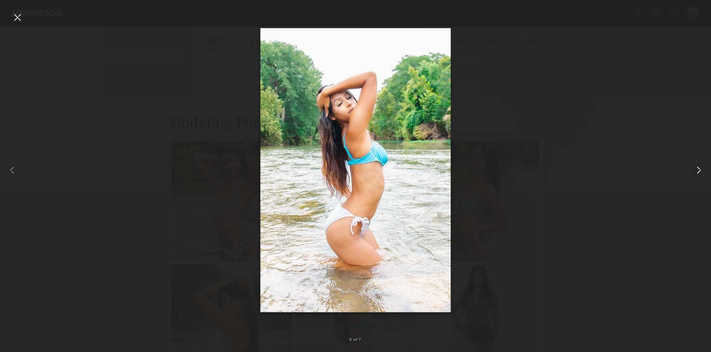
click at [699, 169] on common-icon at bounding box center [699, 170] width 12 height 12
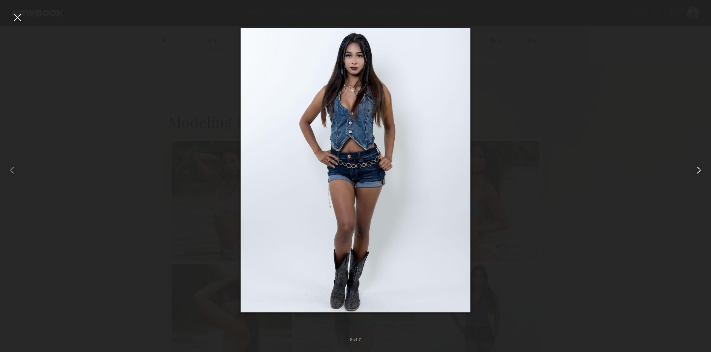
click at [699, 169] on common-icon at bounding box center [699, 170] width 12 height 12
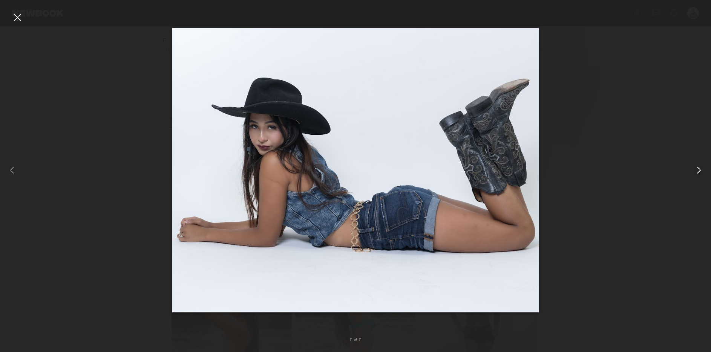
click at [699, 169] on common-icon at bounding box center [699, 170] width 12 height 12
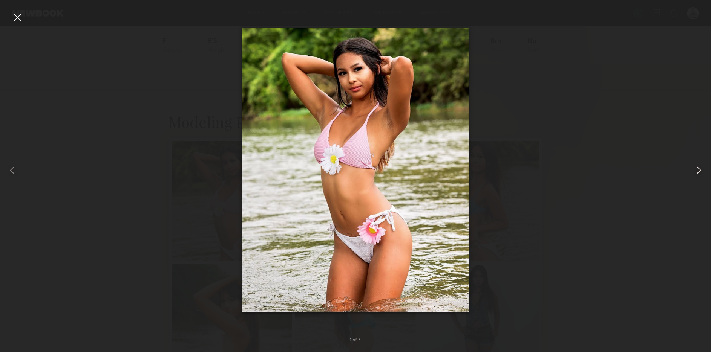
click at [699, 169] on common-icon at bounding box center [699, 170] width 12 height 12
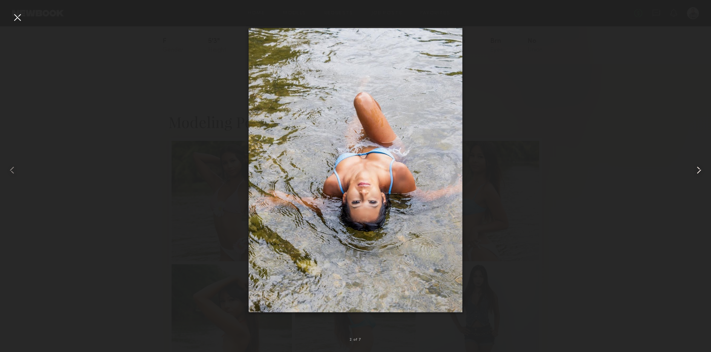
click at [699, 169] on common-icon at bounding box center [699, 170] width 12 height 12
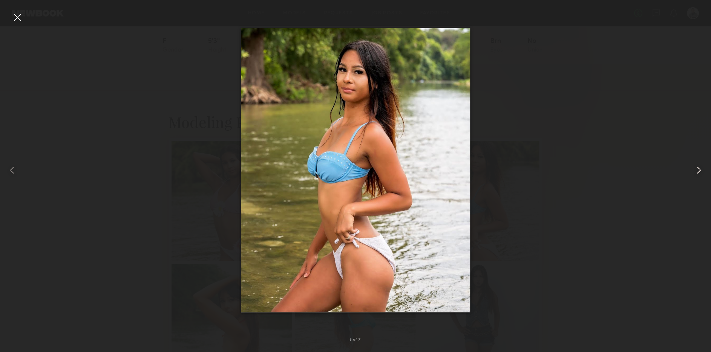
click at [699, 169] on common-icon at bounding box center [699, 170] width 12 height 12
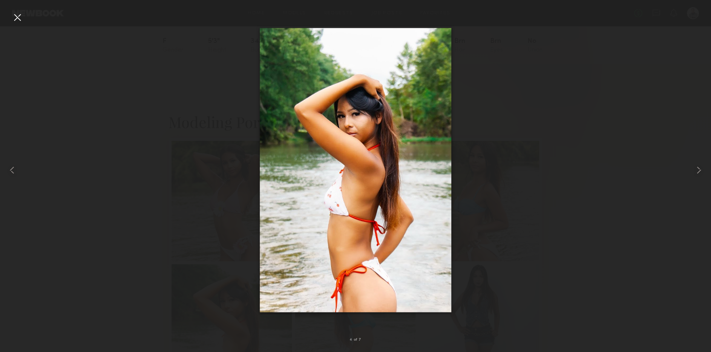
click at [21, 18] on div at bounding box center [17, 17] width 12 height 12
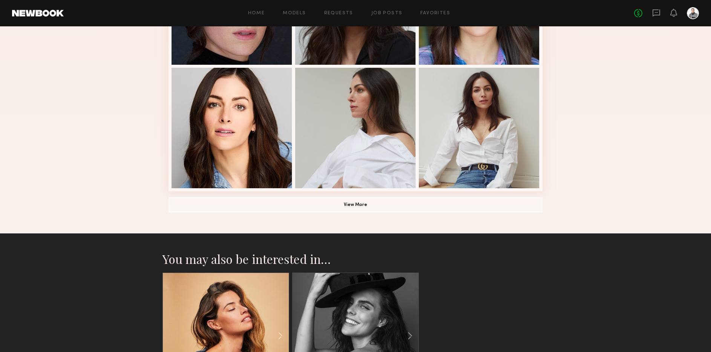
scroll to position [500, 0]
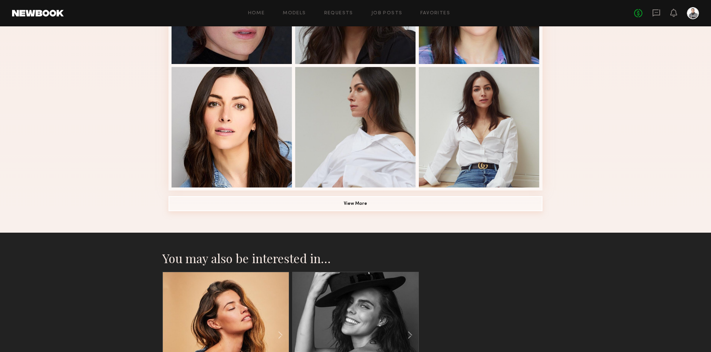
click at [336, 202] on button "View More" at bounding box center [355, 203] width 374 height 15
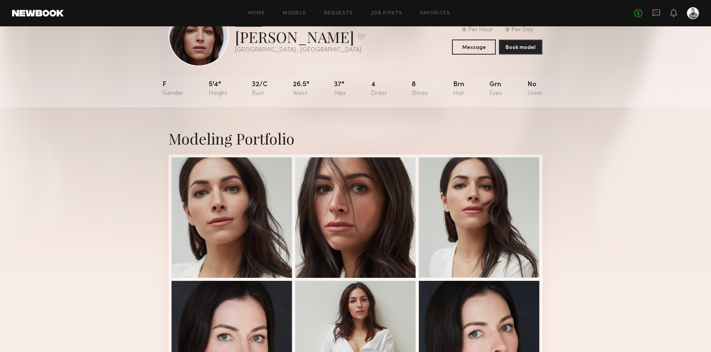
scroll to position [0, 0]
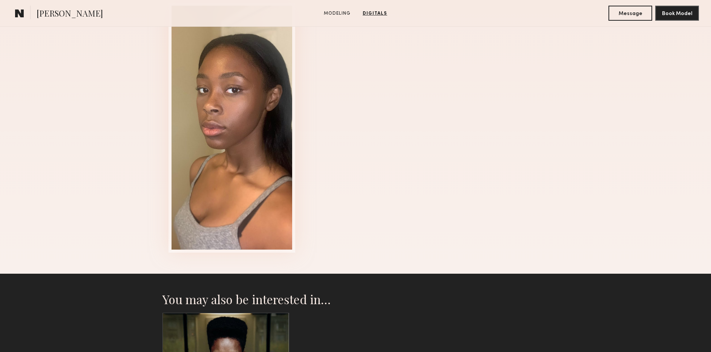
scroll to position [374, 0]
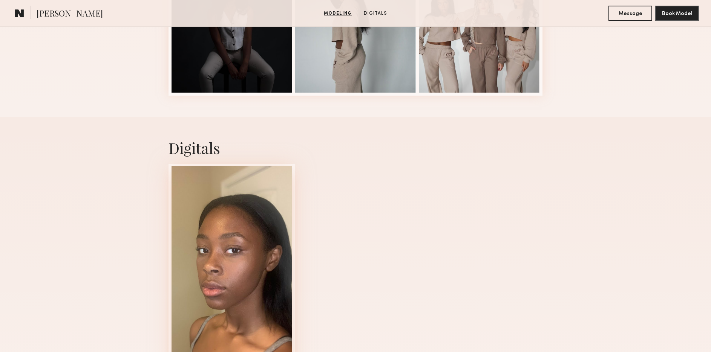
click at [214, 216] on div at bounding box center [231, 288] width 121 height 244
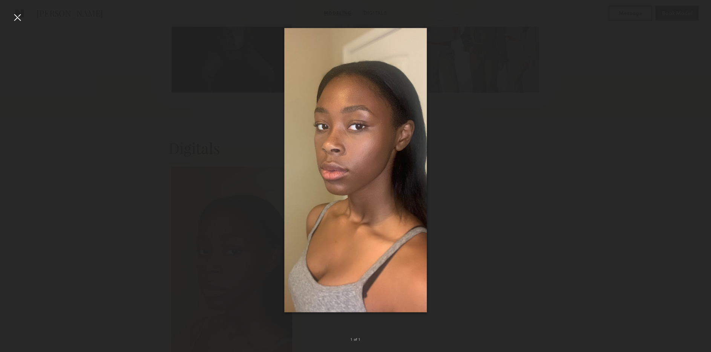
click at [160, 186] on div at bounding box center [355, 170] width 711 height 316
click at [19, 19] on div at bounding box center [17, 17] width 12 height 12
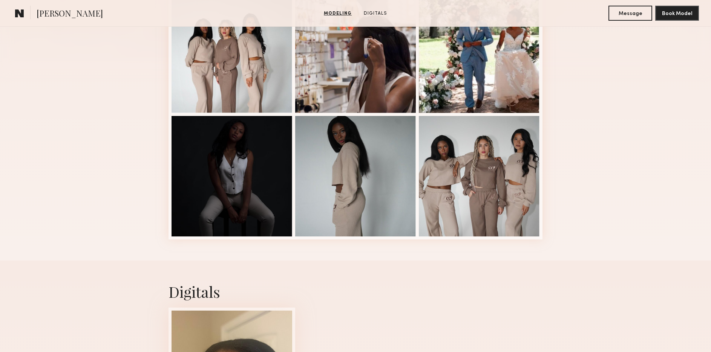
scroll to position [168, 0]
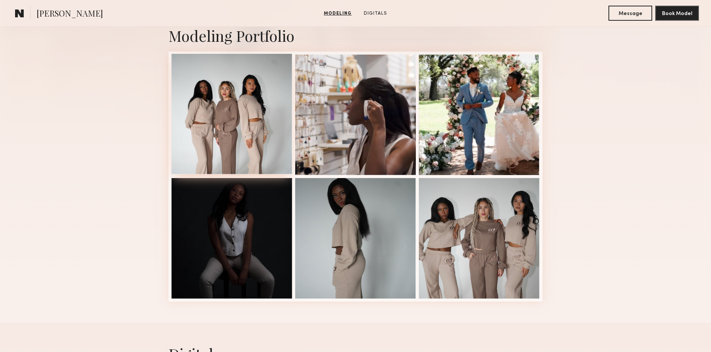
click at [224, 107] on div at bounding box center [231, 114] width 121 height 121
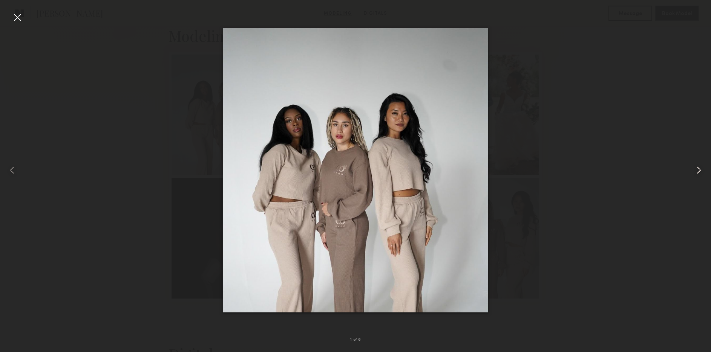
click at [699, 170] on common-icon at bounding box center [699, 170] width 12 height 12
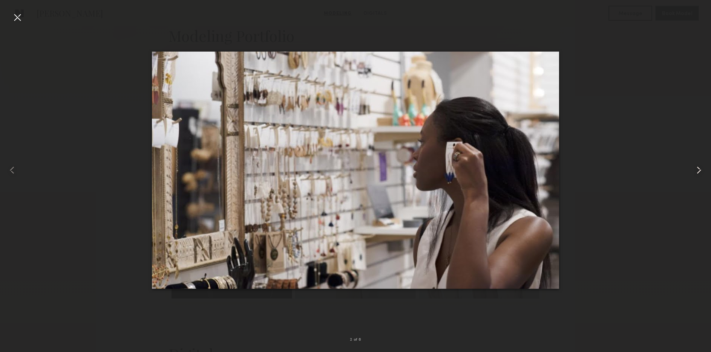
click at [699, 170] on common-icon at bounding box center [699, 170] width 12 height 12
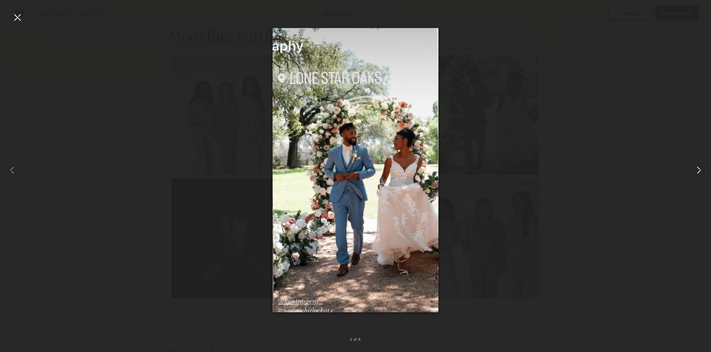
click at [699, 170] on common-icon at bounding box center [699, 170] width 12 height 12
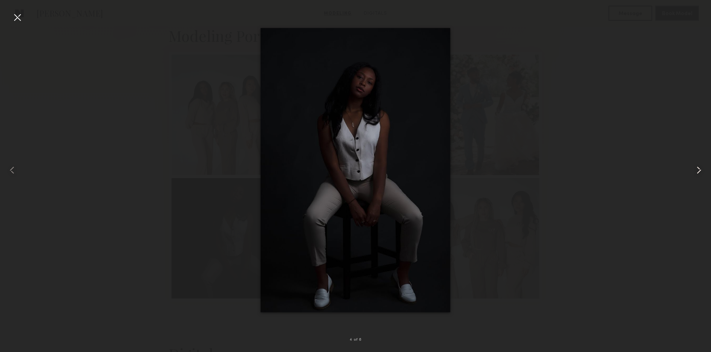
click at [699, 170] on common-icon at bounding box center [699, 170] width 12 height 12
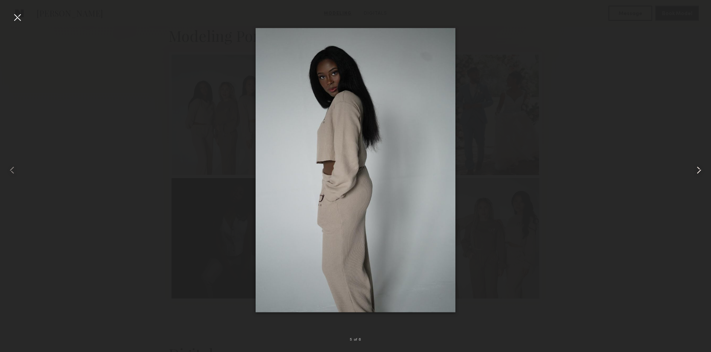
click at [699, 170] on common-icon at bounding box center [699, 170] width 12 height 12
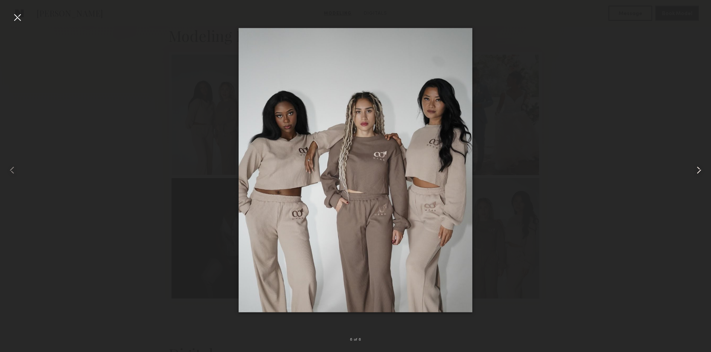
click at [699, 170] on common-icon at bounding box center [699, 170] width 12 height 12
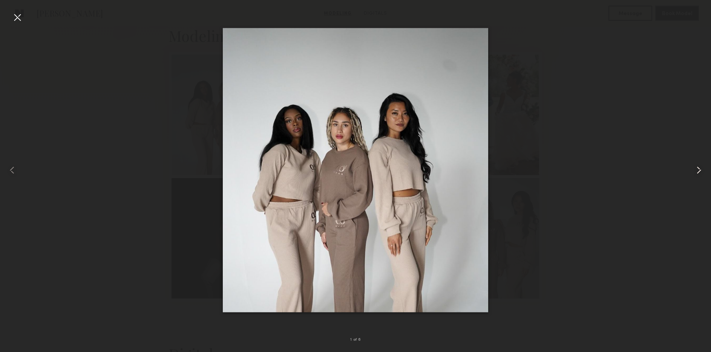
click at [699, 170] on common-icon at bounding box center [699, 170] width 12 height 12
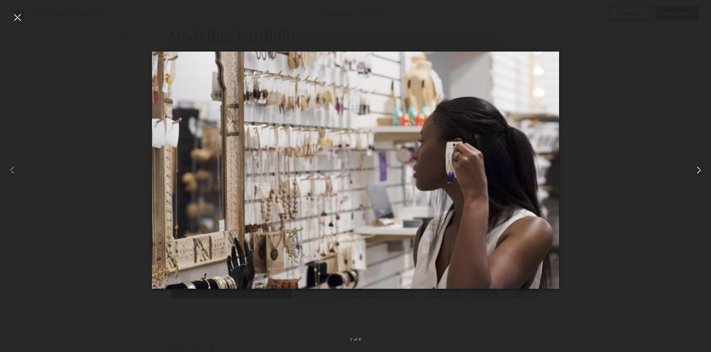
click at [699, 170] on common-icon at bounding box center [699, 170] width 12 height 12
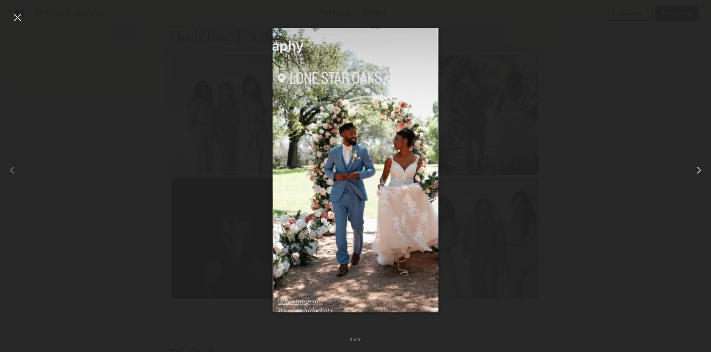
click at [699, 170] on common-icon at bounding box center [699, 170] width 12 height 12
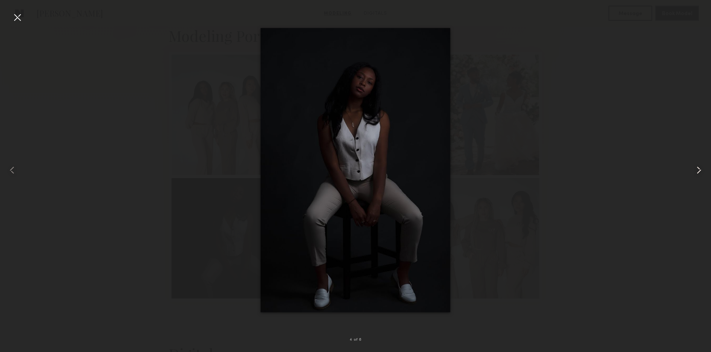
click at [699, 170] on common-icon at bounding box center [699, 170] width 12 height 12
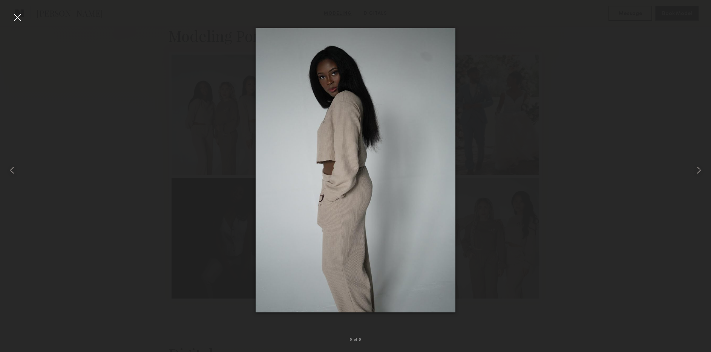
click at [16, 15] on div at bounding box center [17, 17] width 12 height 12
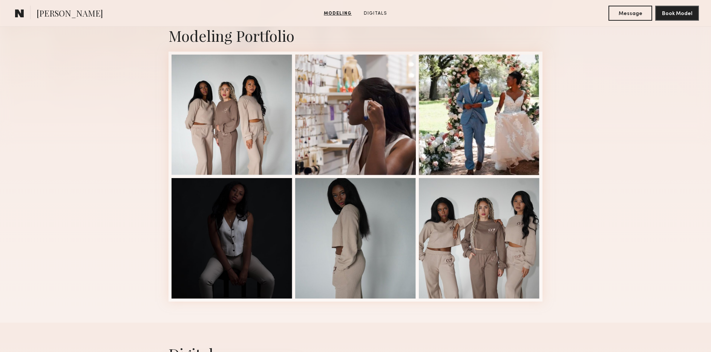
scroll to position [0, 0]
